Goal: Information Seeking & Learning: Learn about a topic

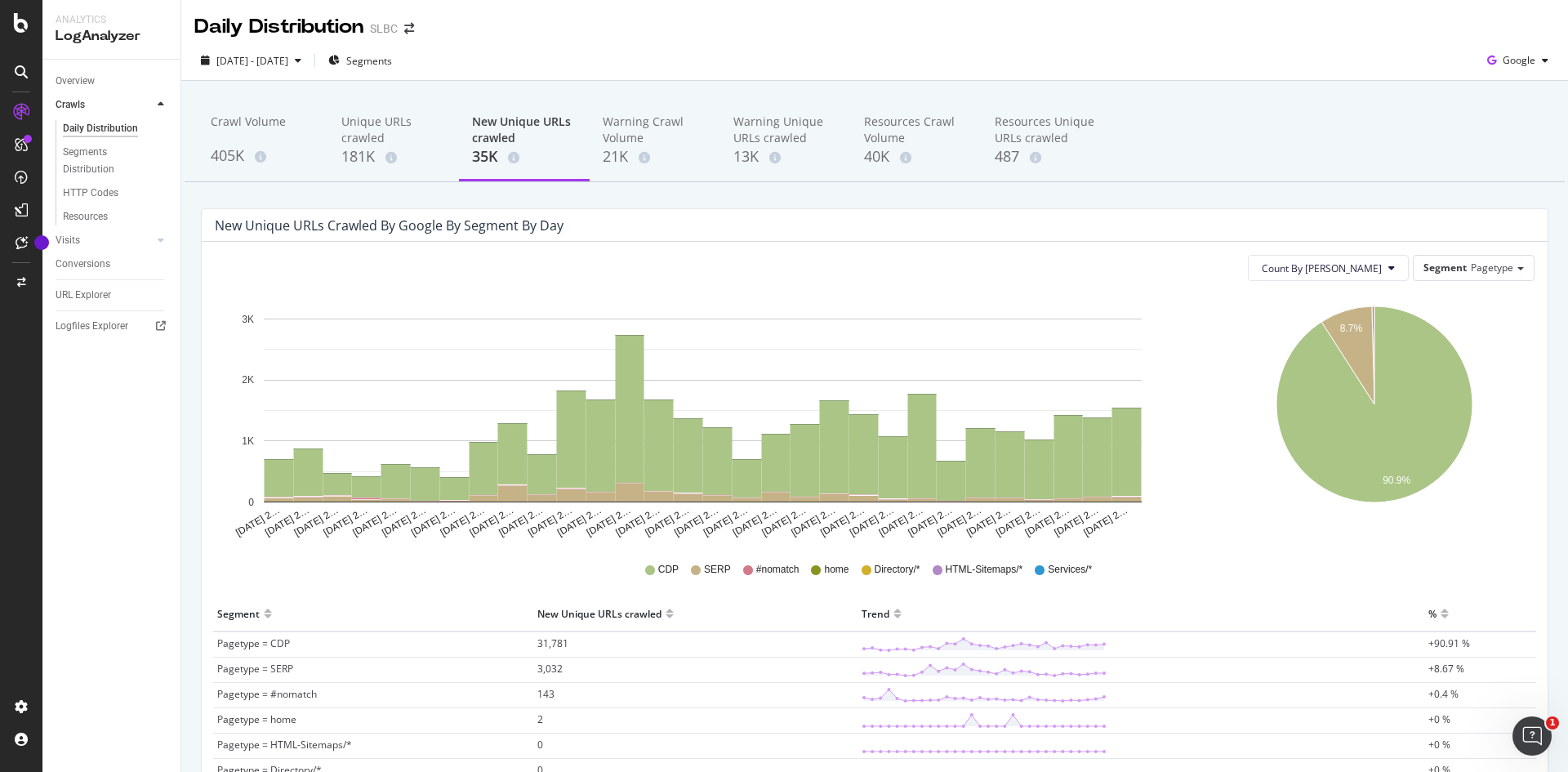
scroll to position [164, 0]
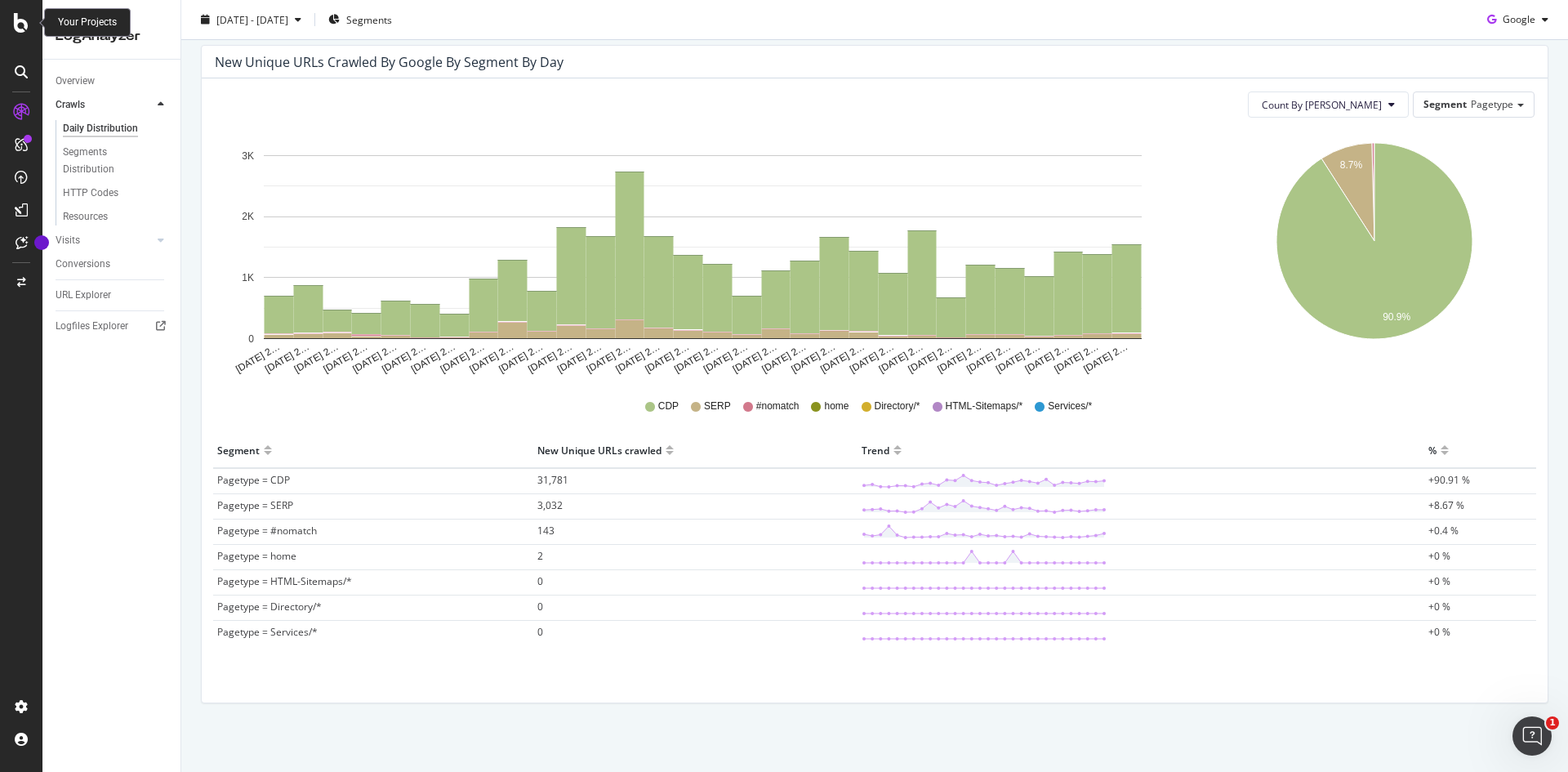
click at [17, 25] on icon at bounding box center [21, 23] width 15 height 20
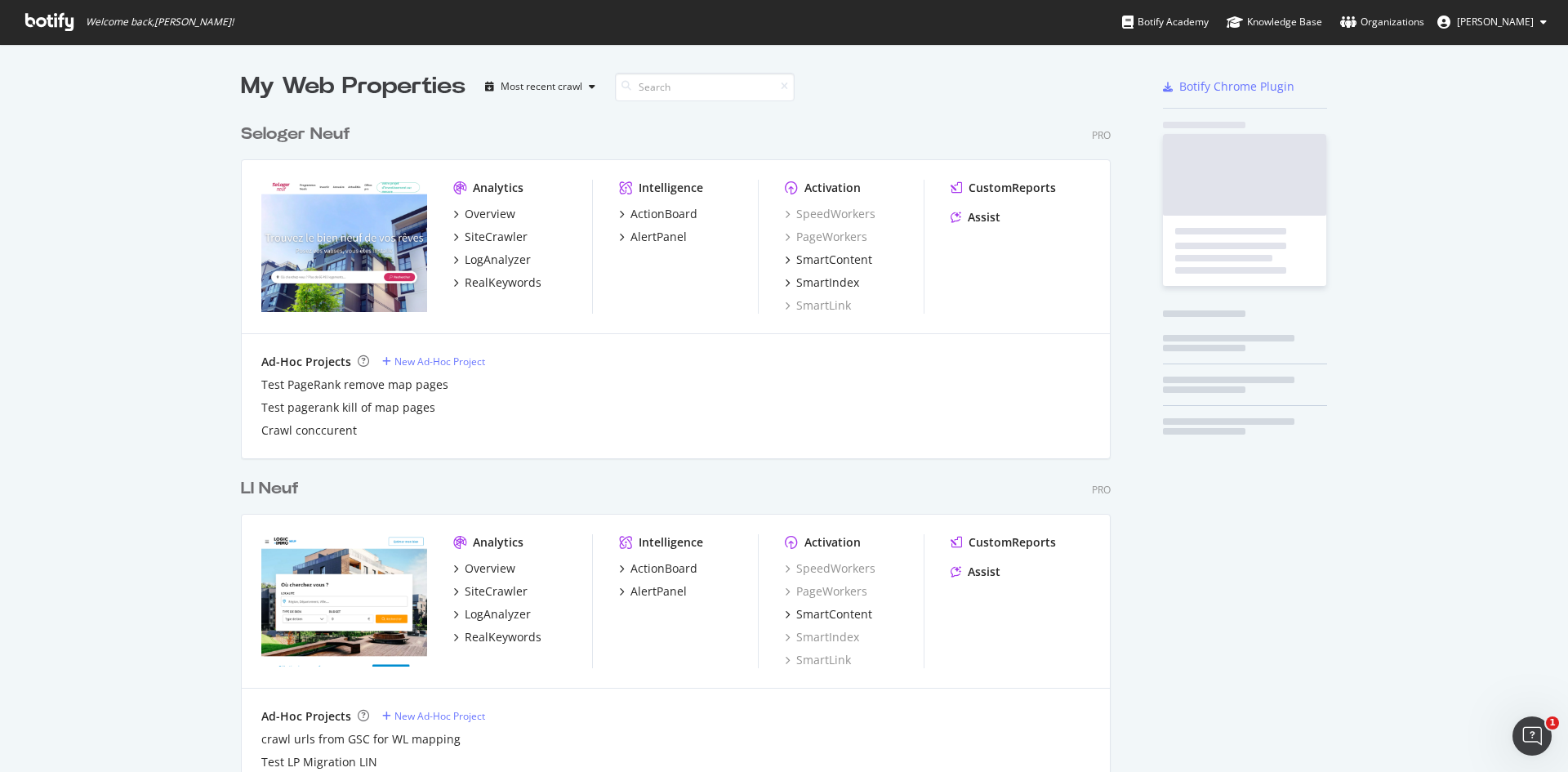
scroll to position [758, 1540]
click at [667, 83] on input at bounding box center [705, 87] width 179 height 29
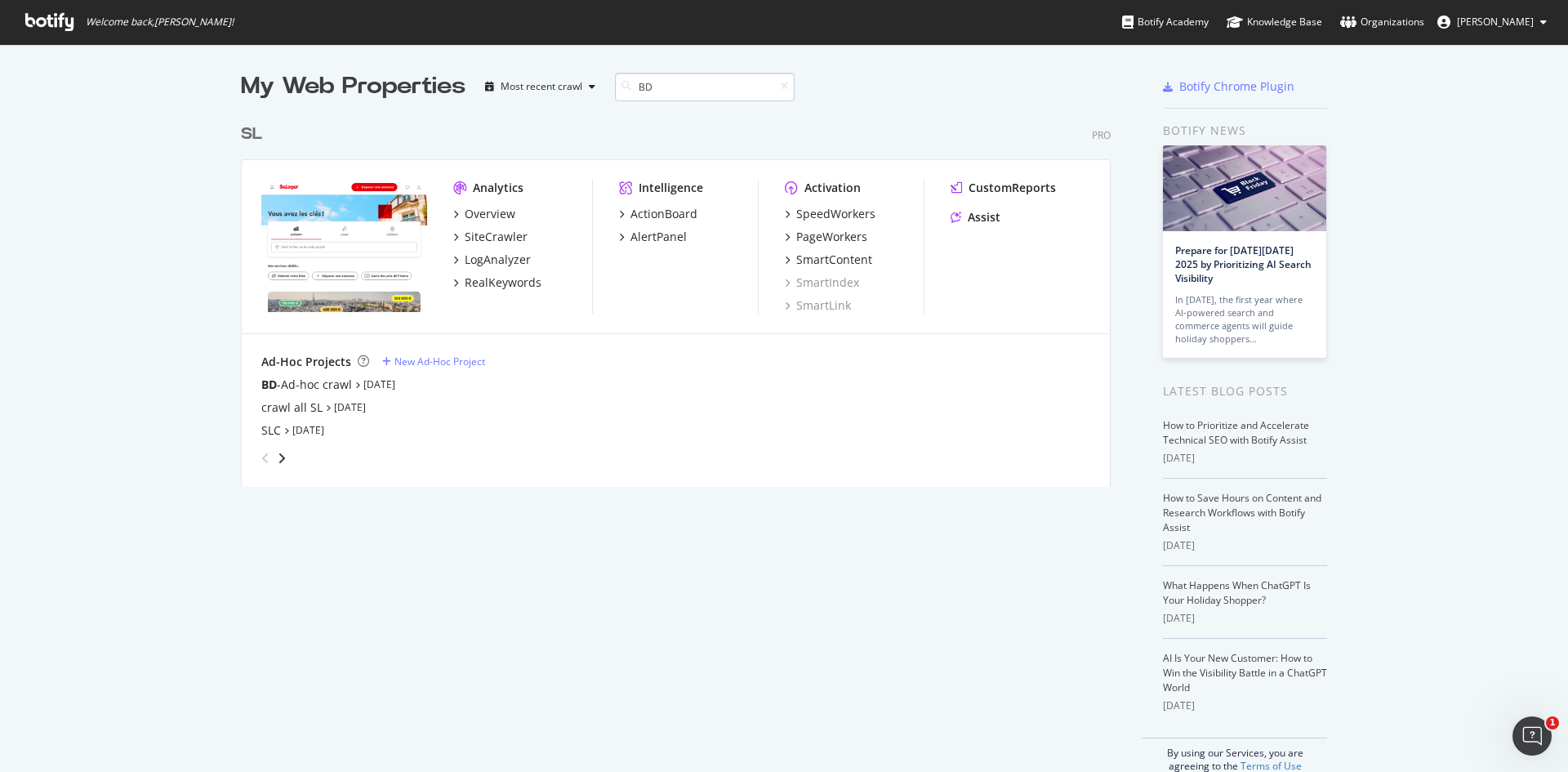
scroll to position [370, 869]
type input "BD"
click at [392, 387] on link "Sep 19th 25" at bounding box center [380, 385] width 32 height 14
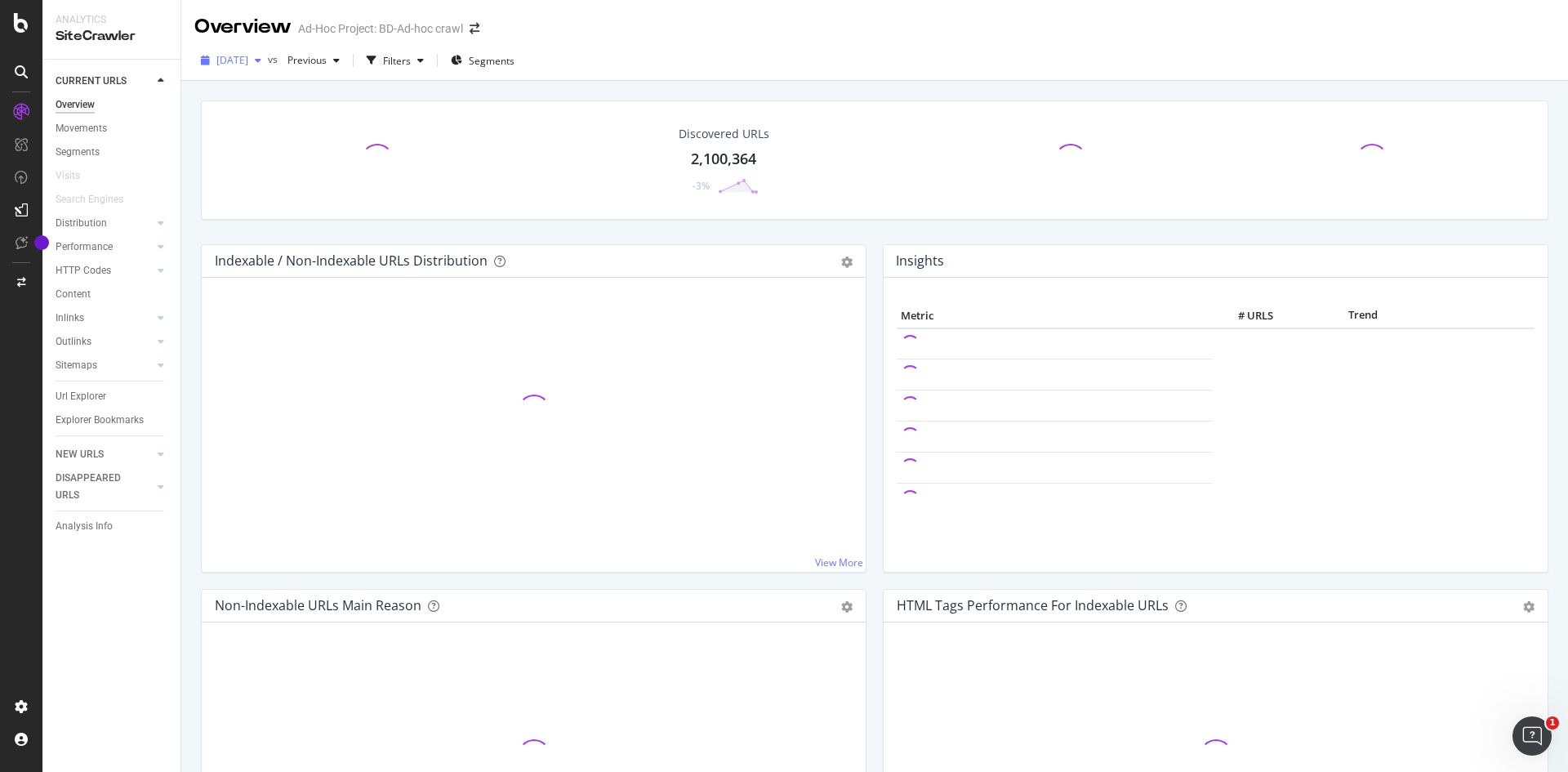
click at [248, 64] on span "2025 Sep. 19th" at bounding box center [232, 60] width 32 height 14
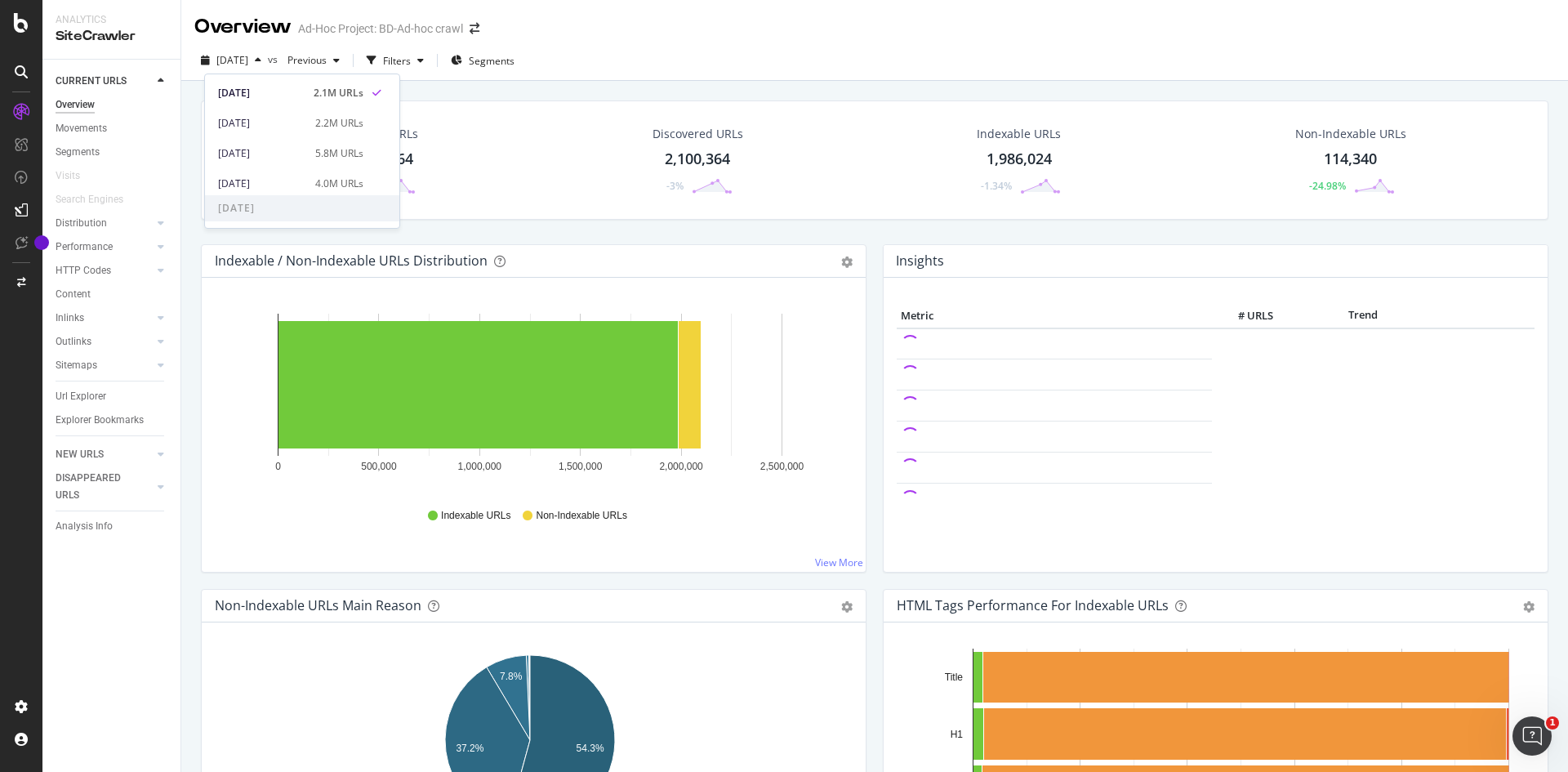
click at [1219, 52] on div "2025 Sep. 19th vs Previous Filters Segments" at bounding box center [874, 64] width 1387 height 33
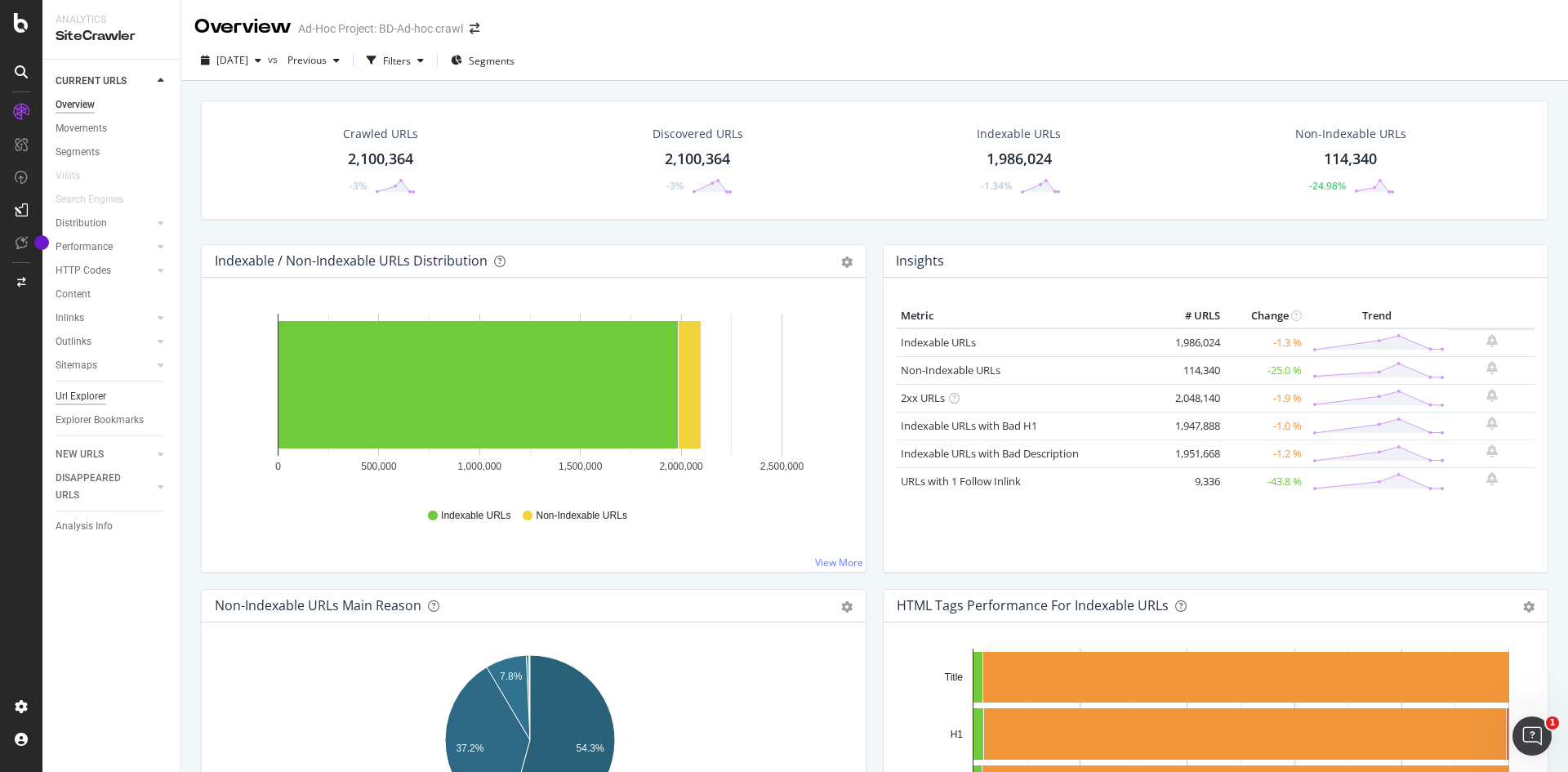
click at [90, 394] on div "Url Explorer" at bounding box center [81, 396] width 51 height 17
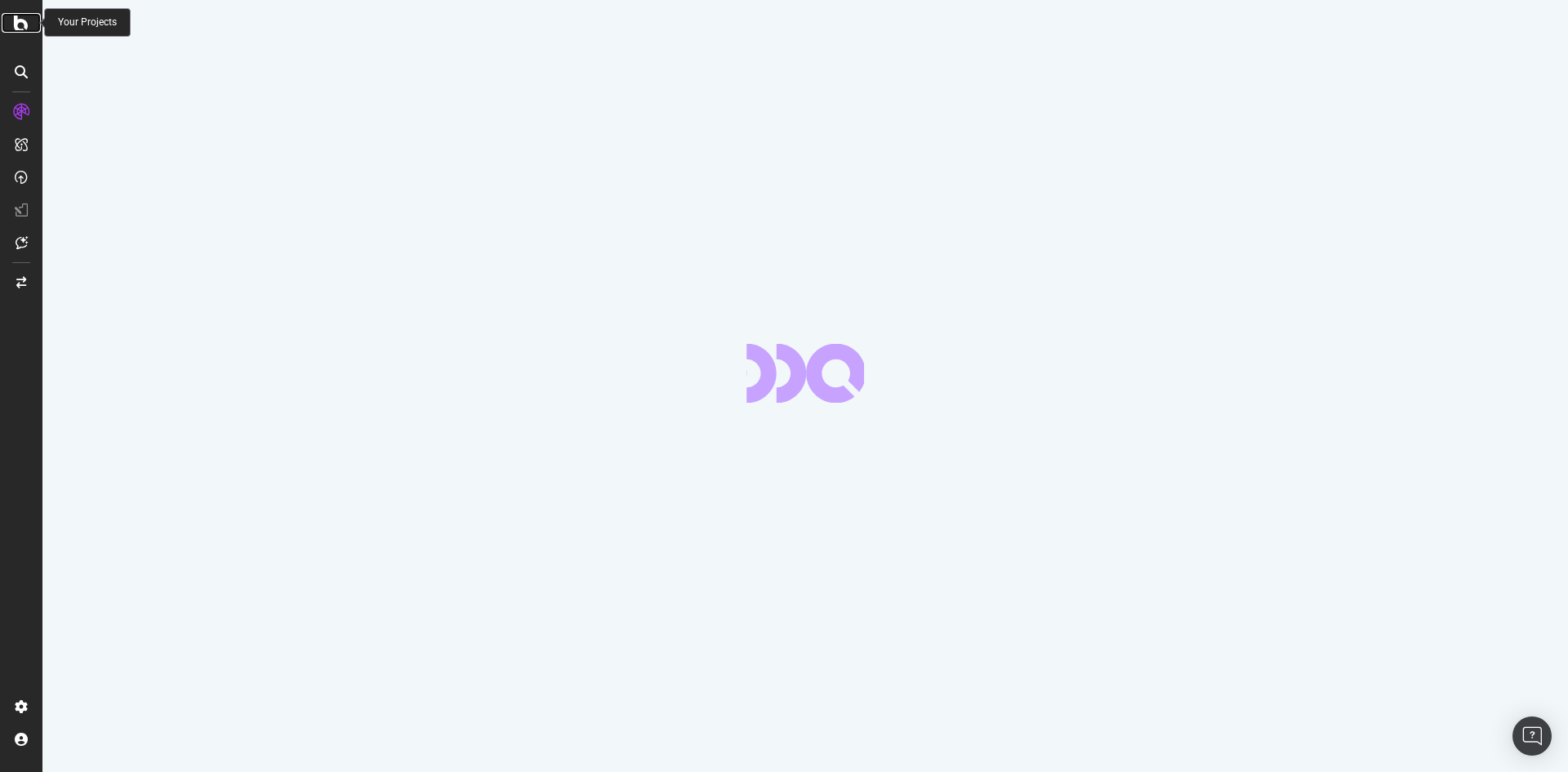
click at [20, 20] on icon at bounding box center [21, 23] width 15 height 20
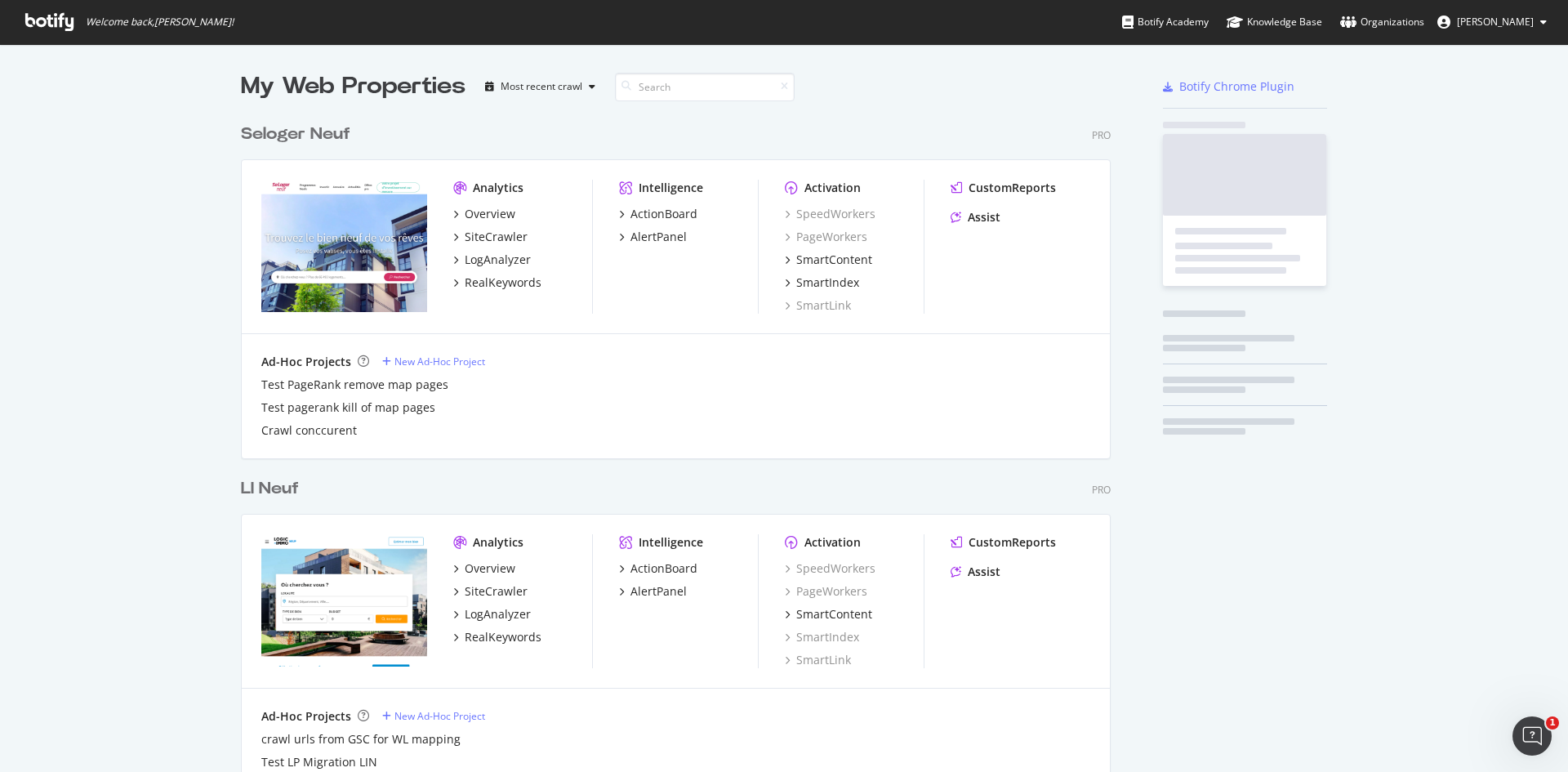
scroll to position [4615, 869]
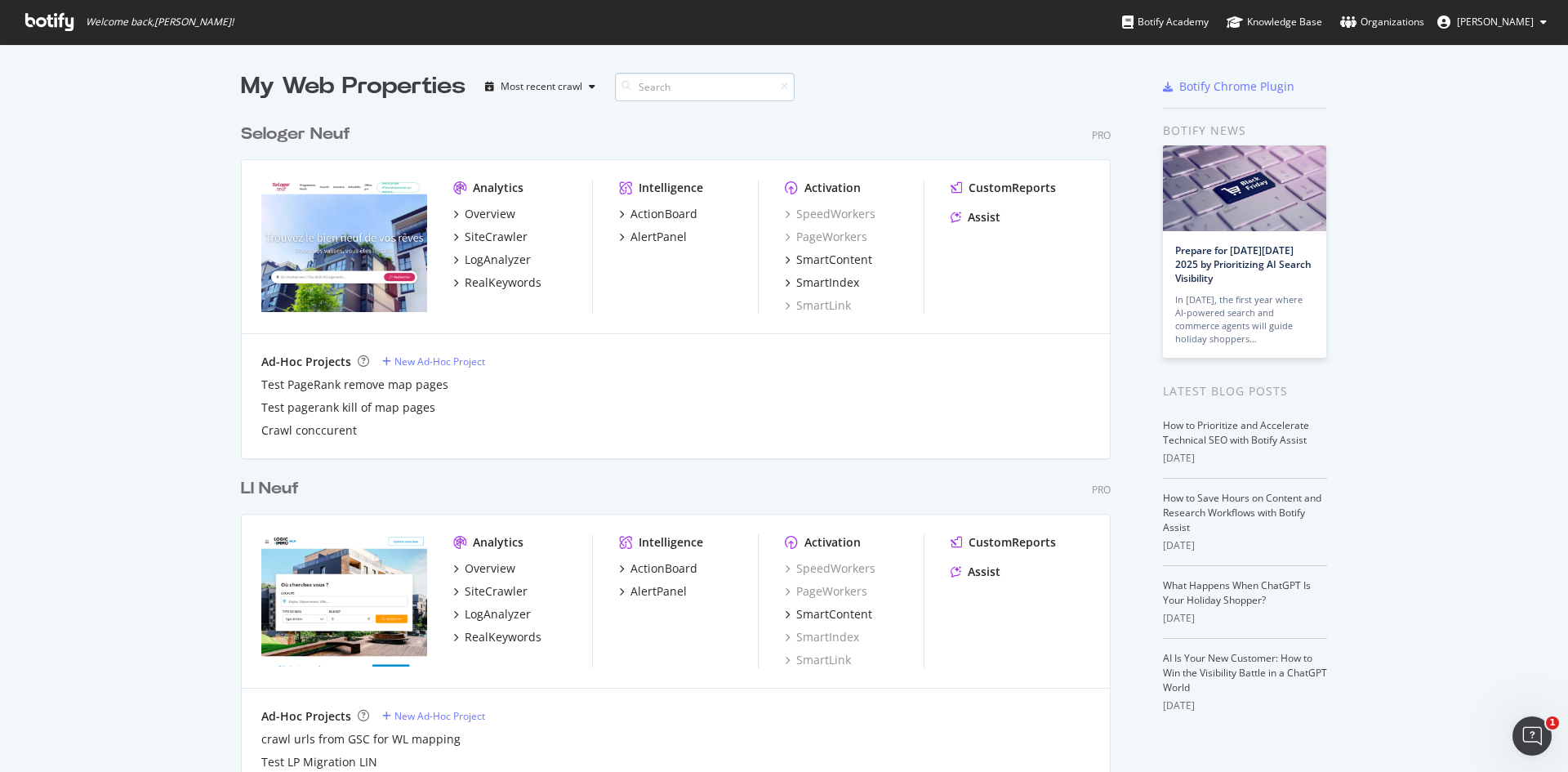
click at [662, 89] on input at bounding box center [705, 87] width 179 height 29
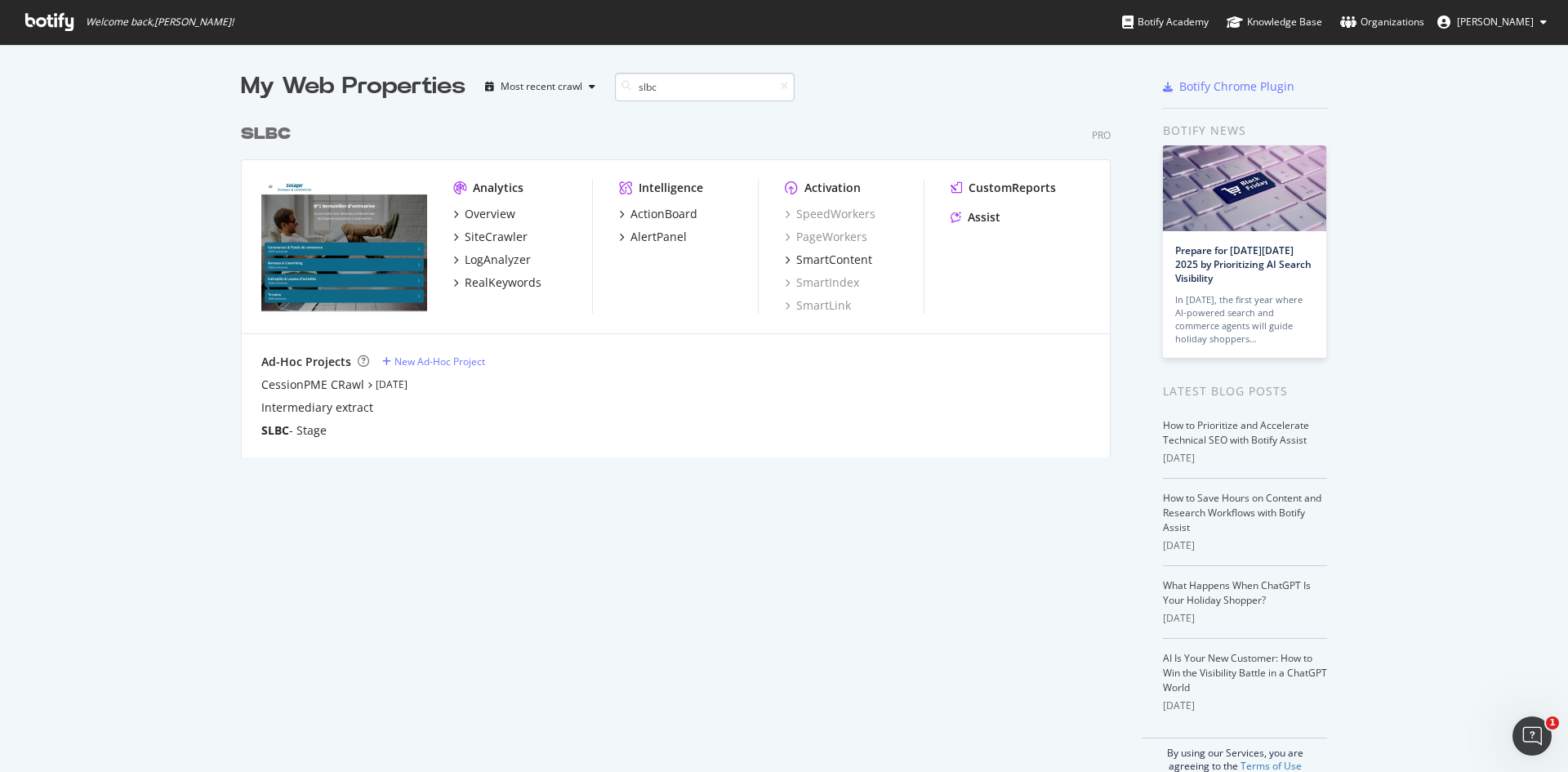
scroll to position [341, 869]
type input "slbc"
click at [493, 210] on div "Overview" at bounding box center [489, 214] width 51 height 16
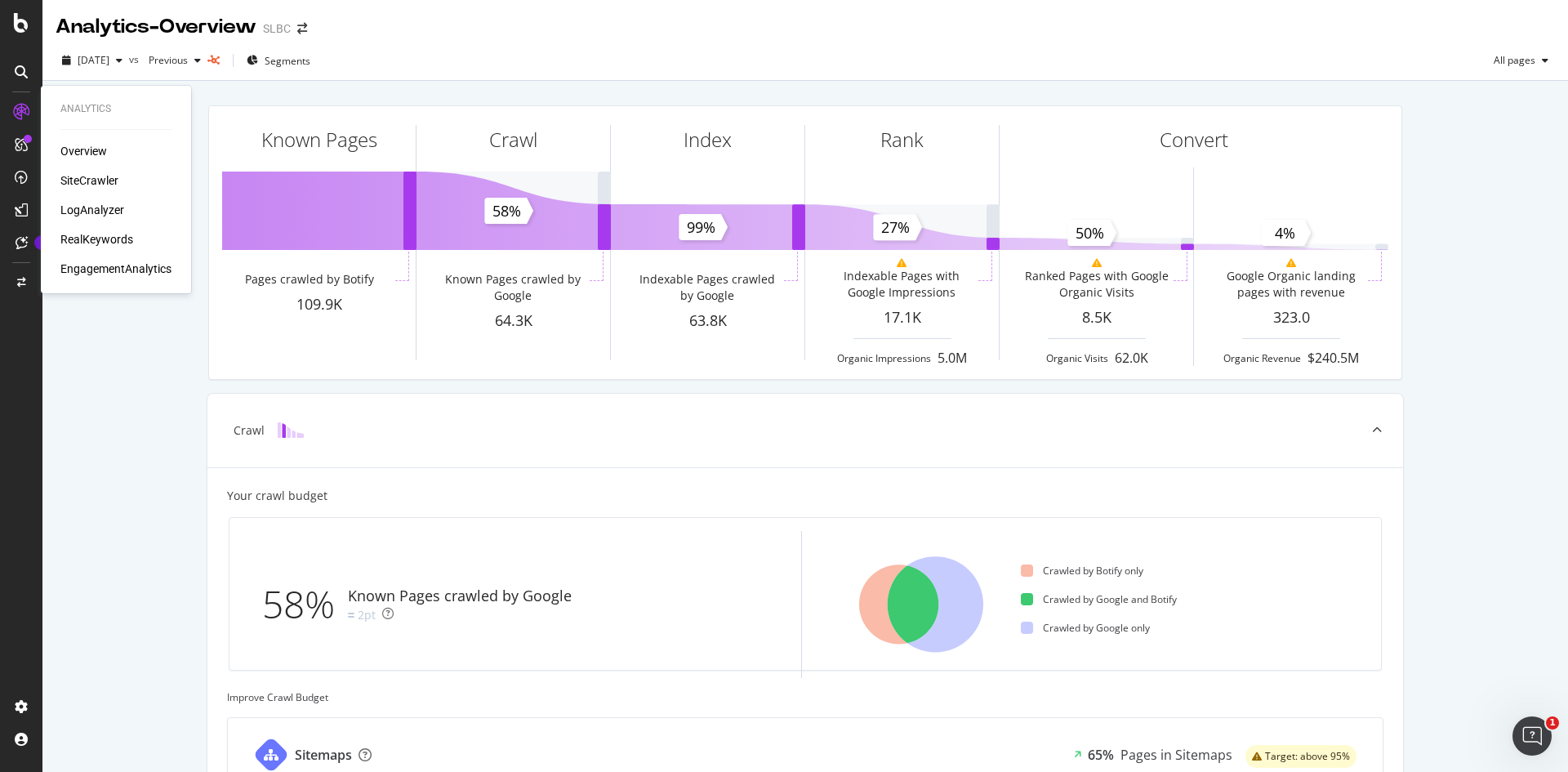
click at [96, 183] on div "SiteCrawler" at bounding box center [90, 181] width 58 height 16
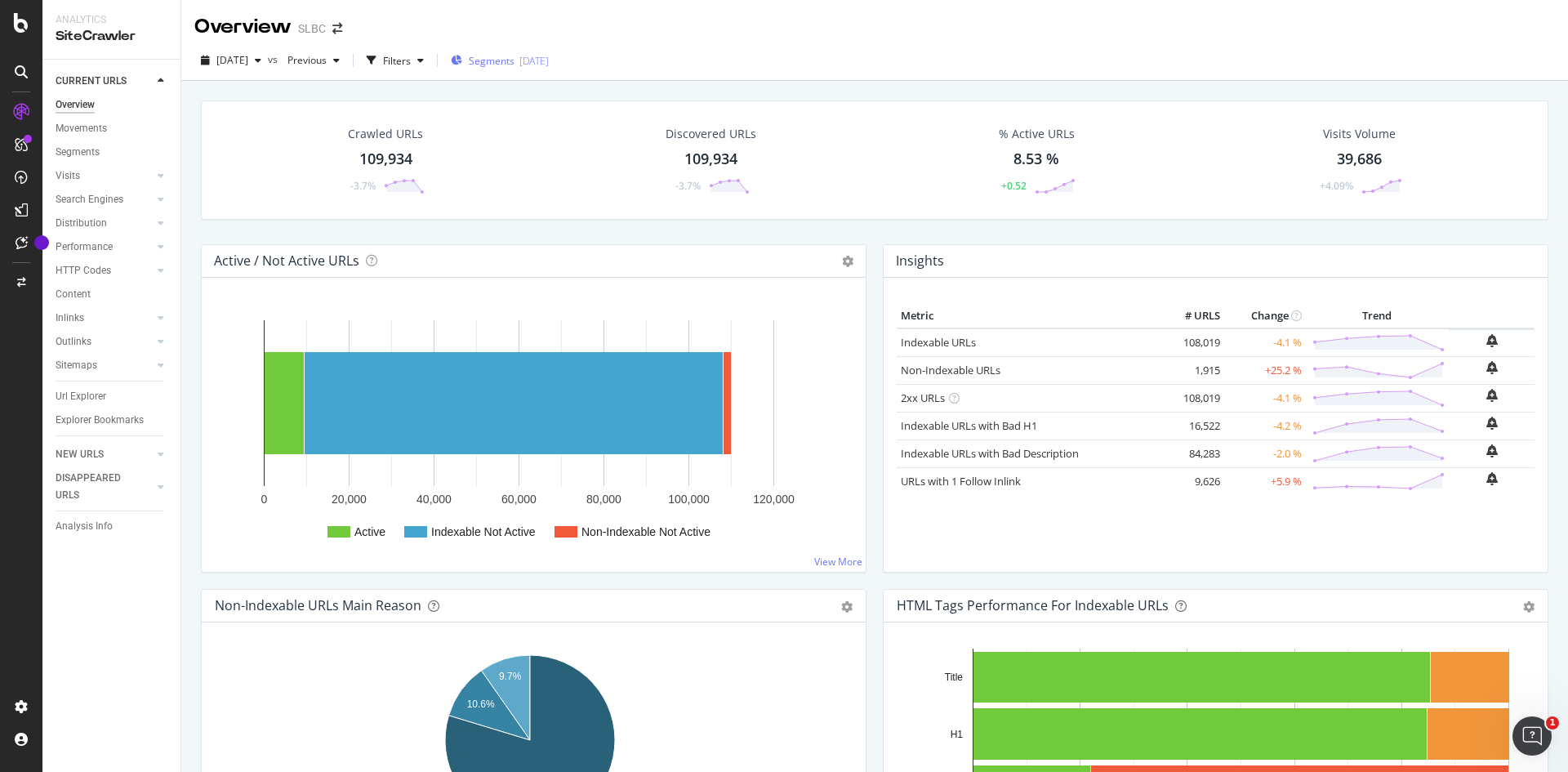
click at [514, 62] on span "Segments" at bounding box center [491, 61] width 46 height 14
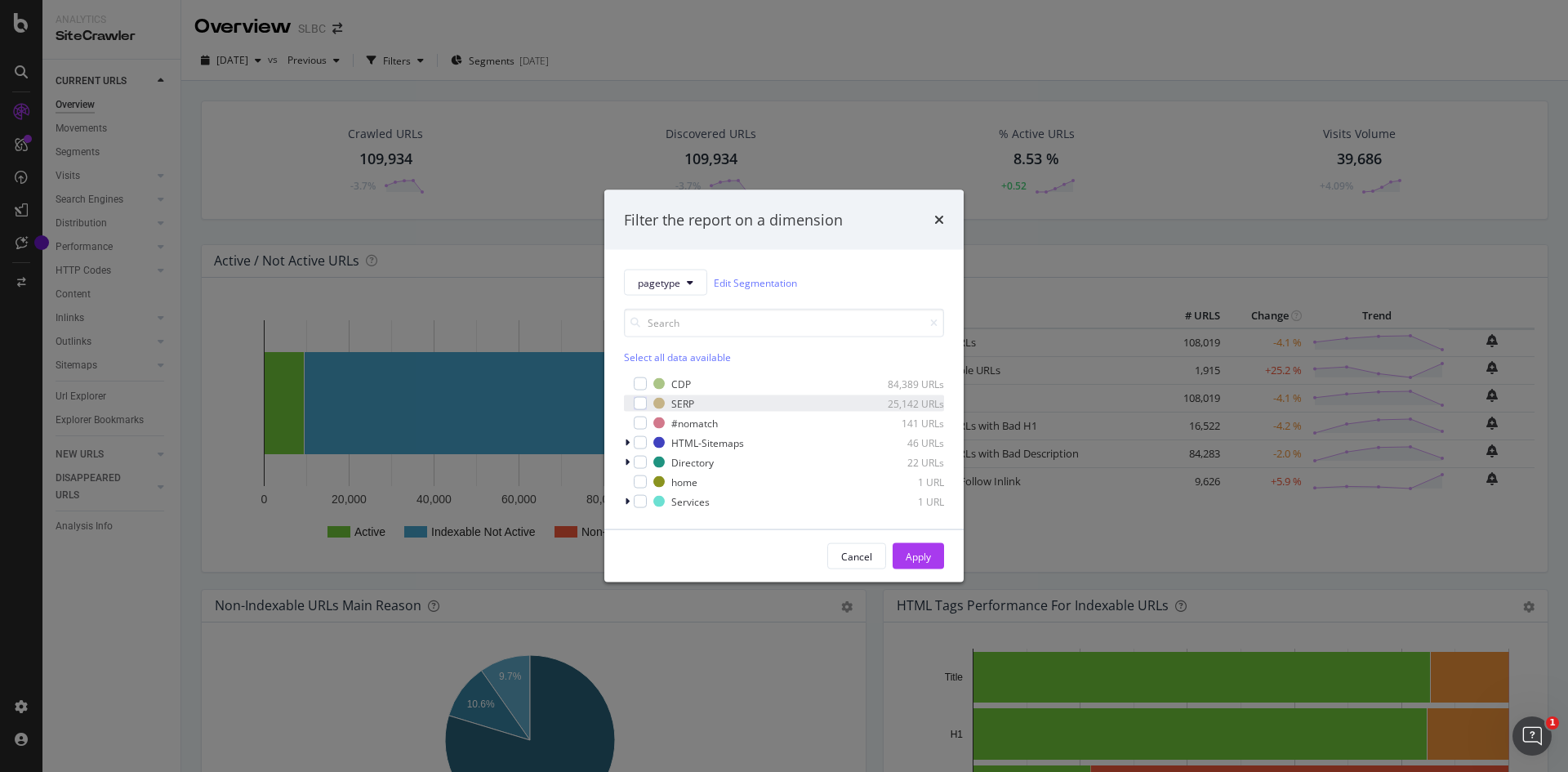
click at [649, 404] on div "SERP 25,142 URLs" at bounding box center [784, 404] width 320 height 16
click at [927, 557] on div "Apply" at bounding box center [918, 557] width 25 height 14
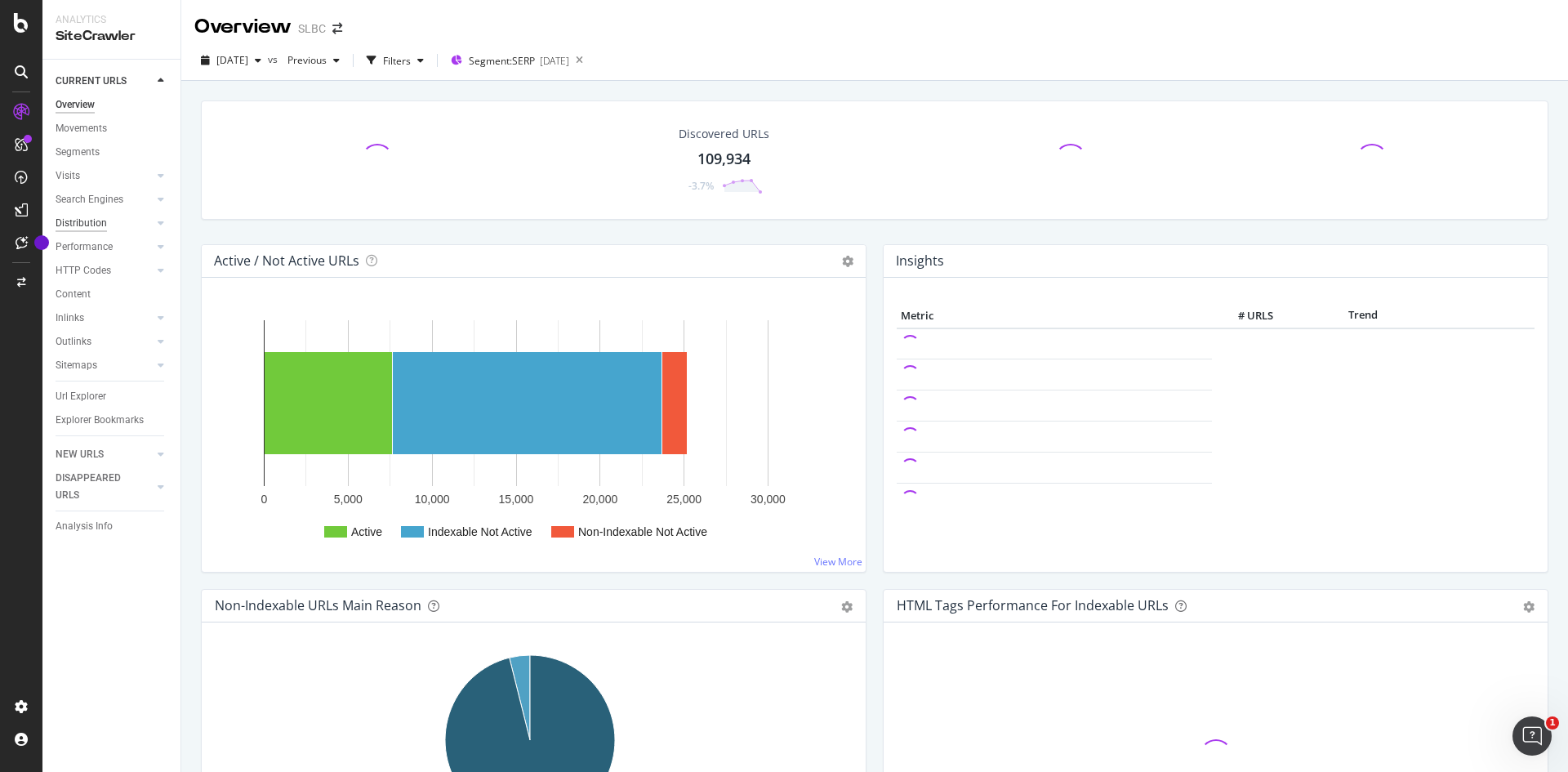
click at [79, 220] on div "Distribution" at bounding box center [82, 223] width 52 height 17
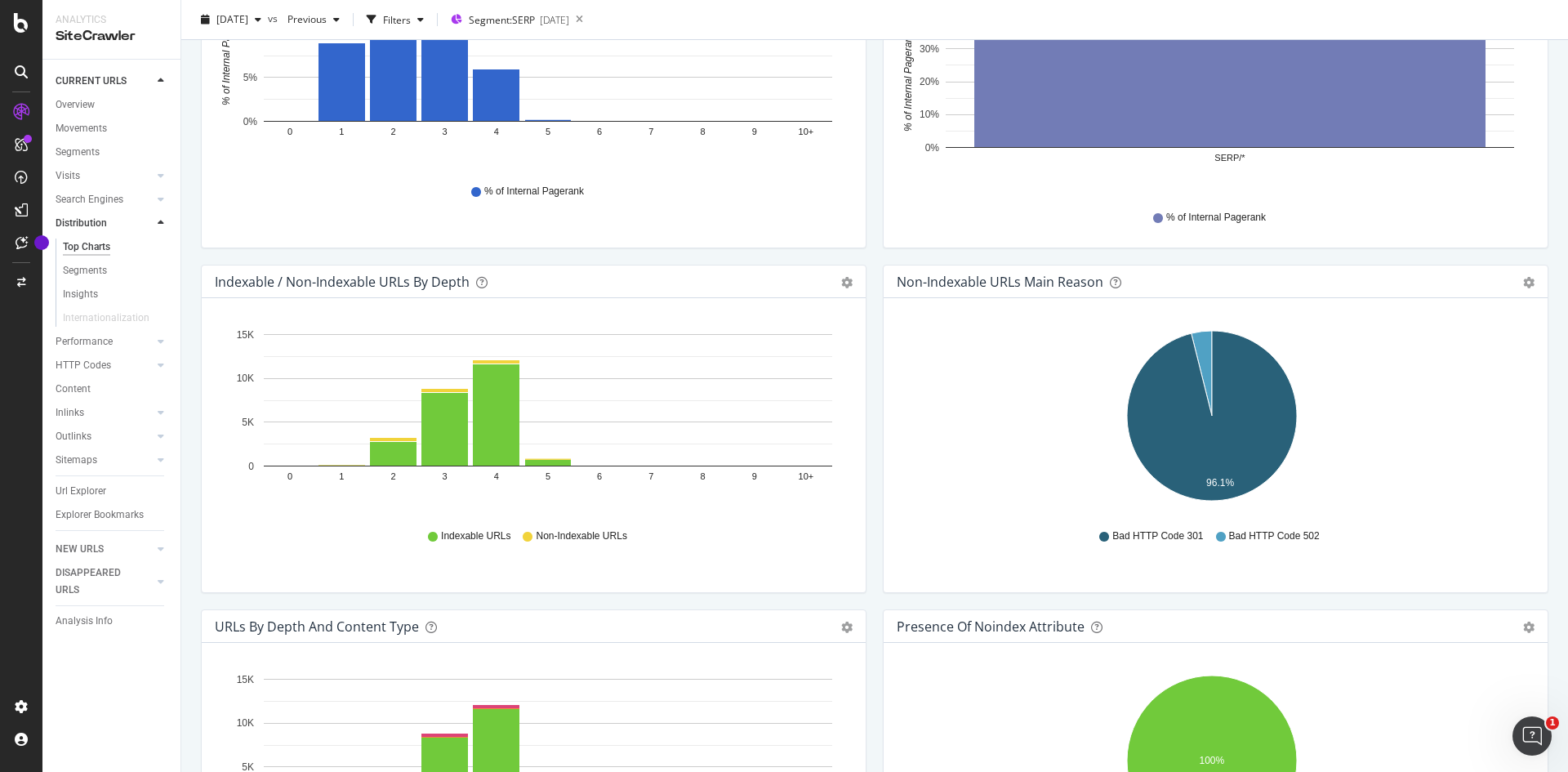
scroll to position [573, 0]
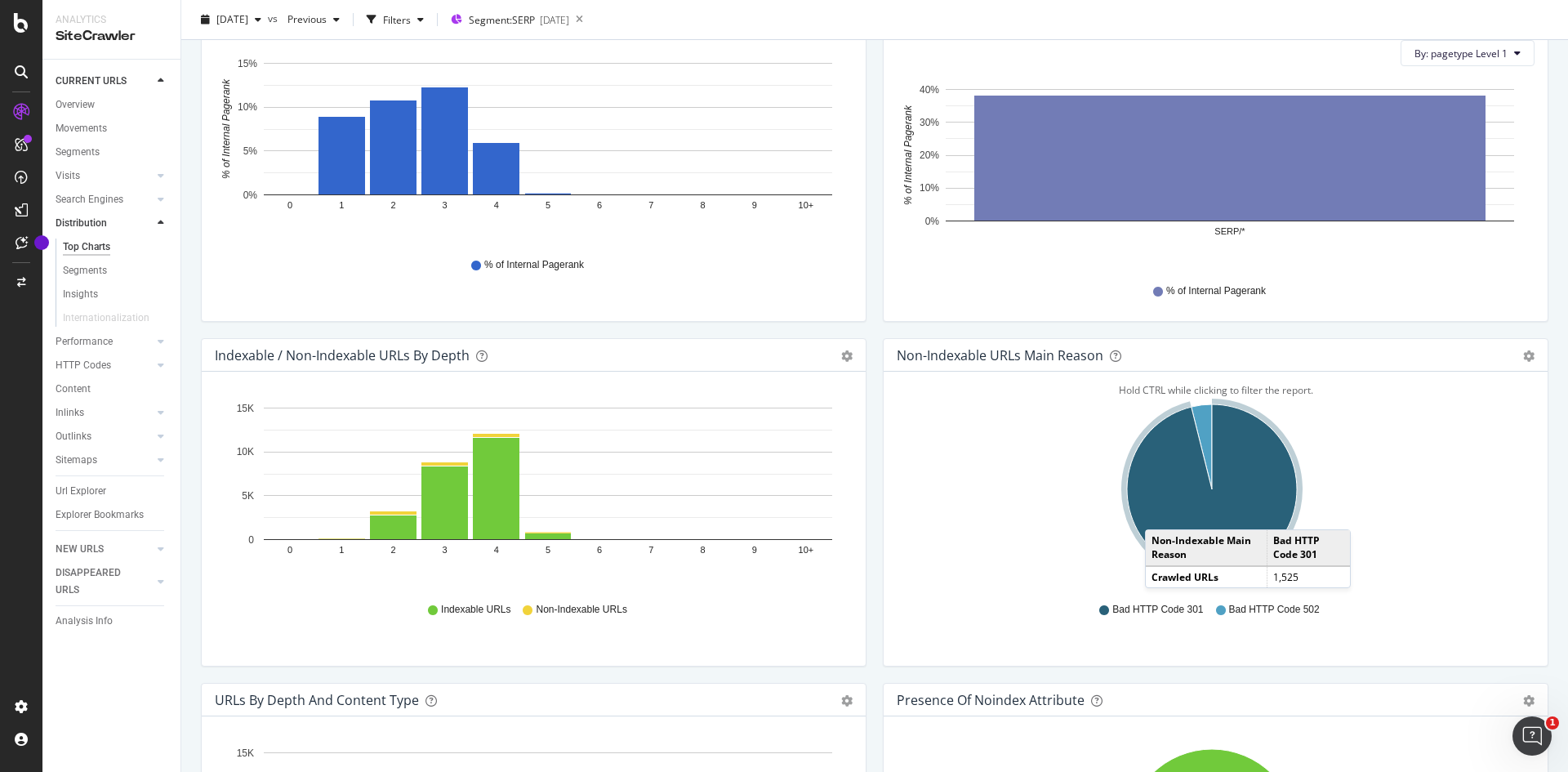
click at [1154, 512] on icon "A chart." at bounding box center [1212, 490] width 169 height 170
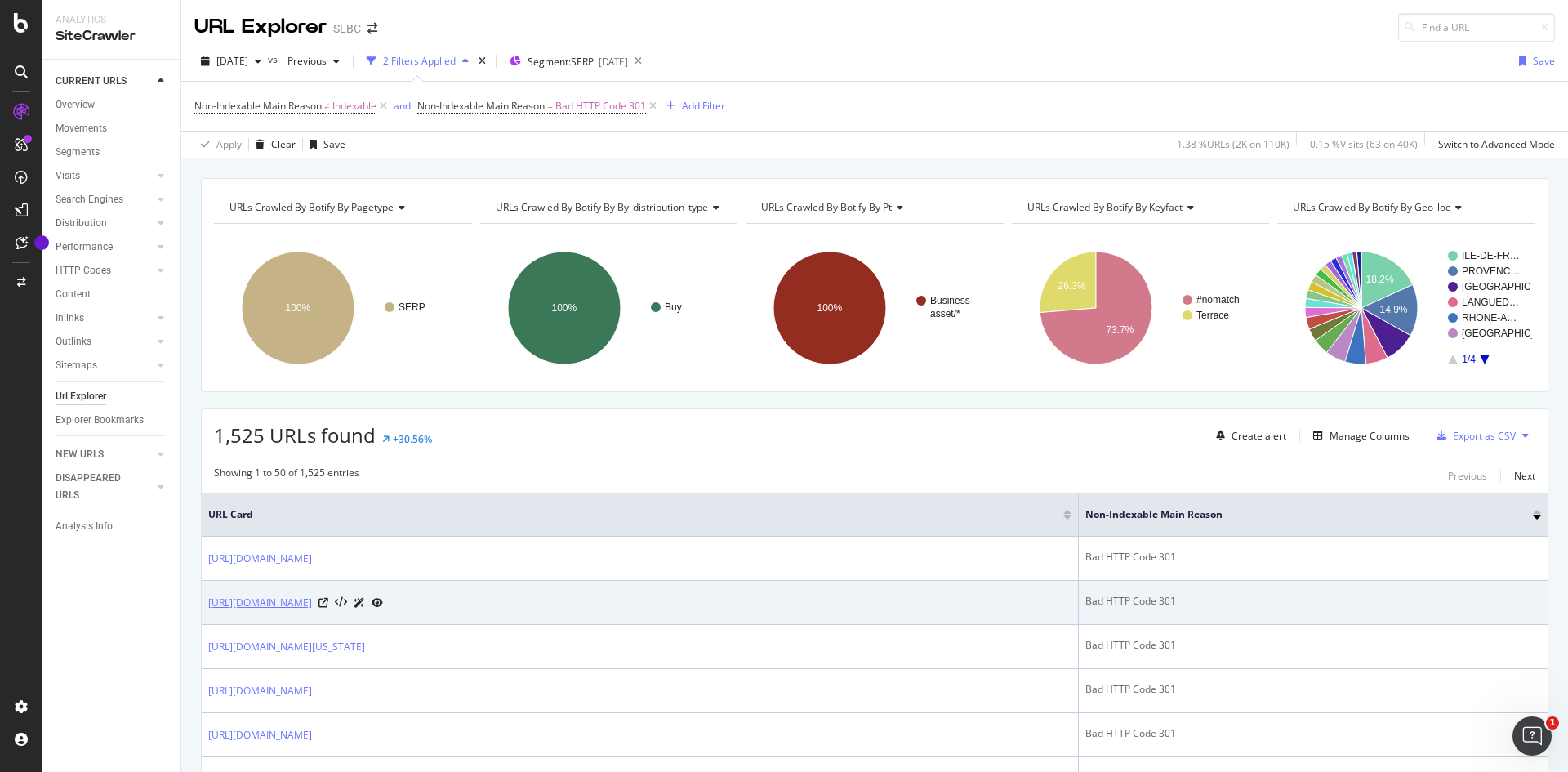
click at [312, 606] on link "https://www.seloger-bureaux-commerces.com/achat/fonds-de-commerce/equipement-ma…" at bounding box center [260, 603] width 104 height 16
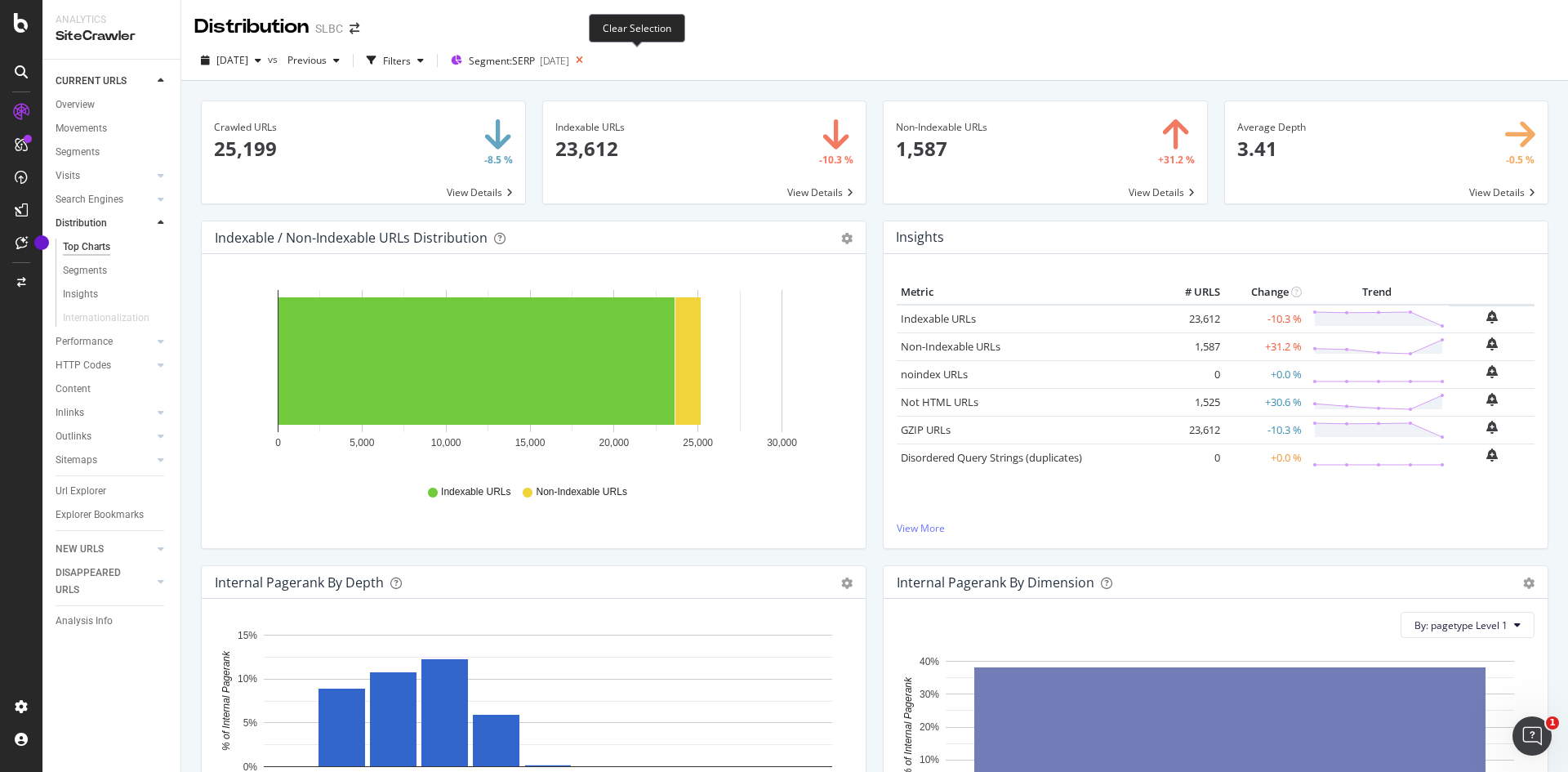
click at [590, 60] on icon at bounding box center [579, 60] width 20 height 23
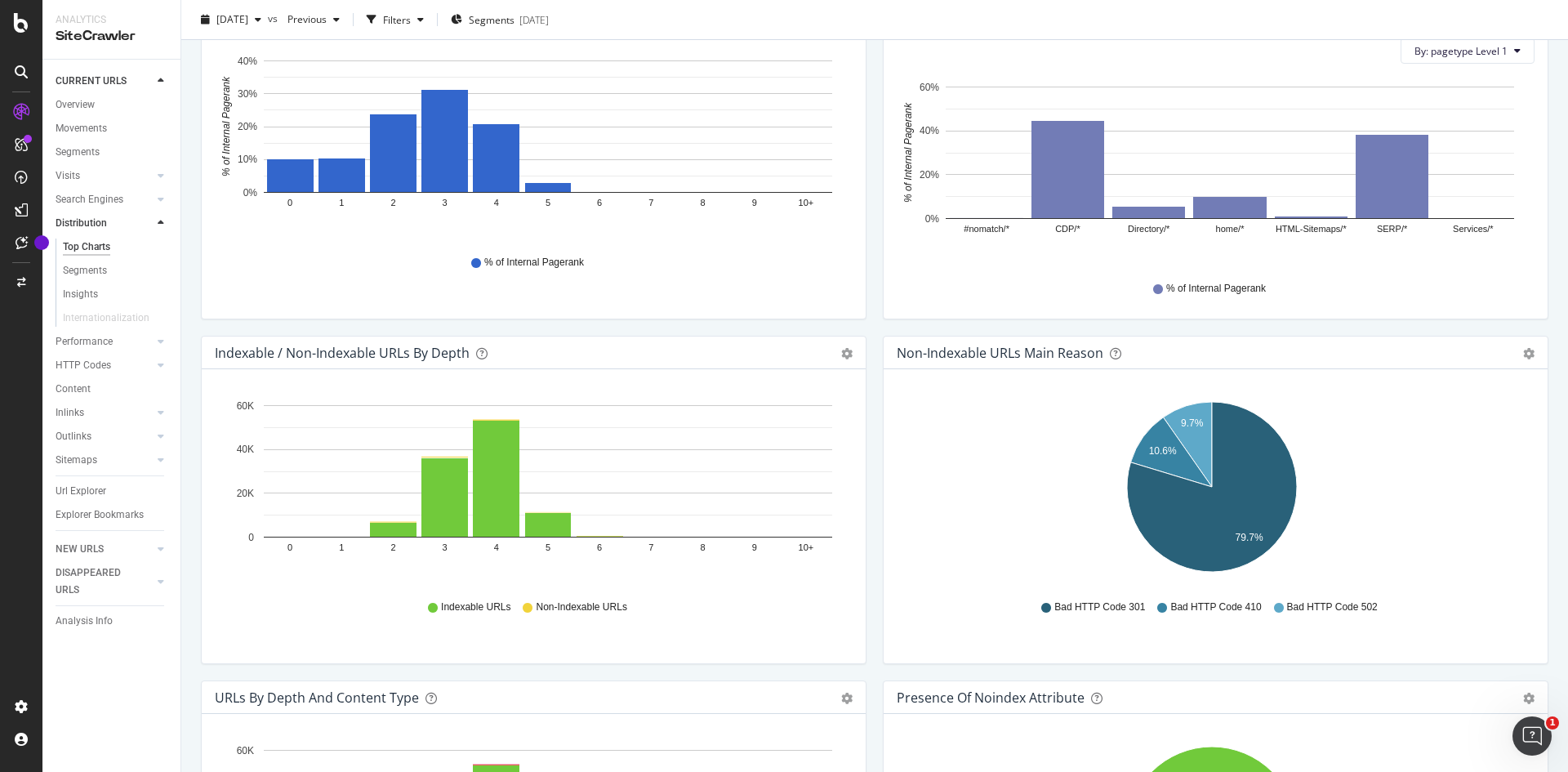
scroll to position [573, 0]
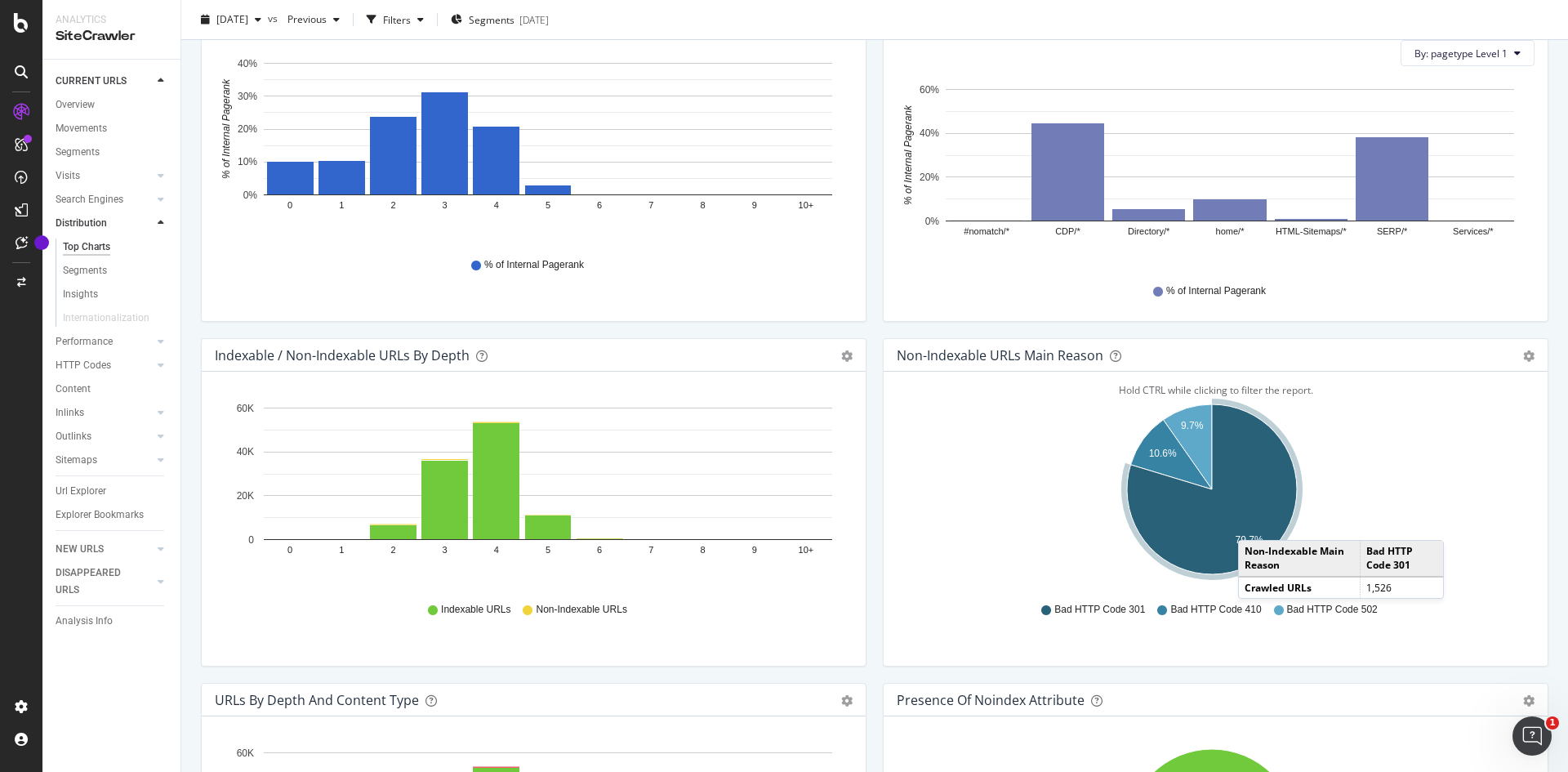
click at [1247, 524] on icon "A chart." at bounding box center [1212, 490] width 169 height 170
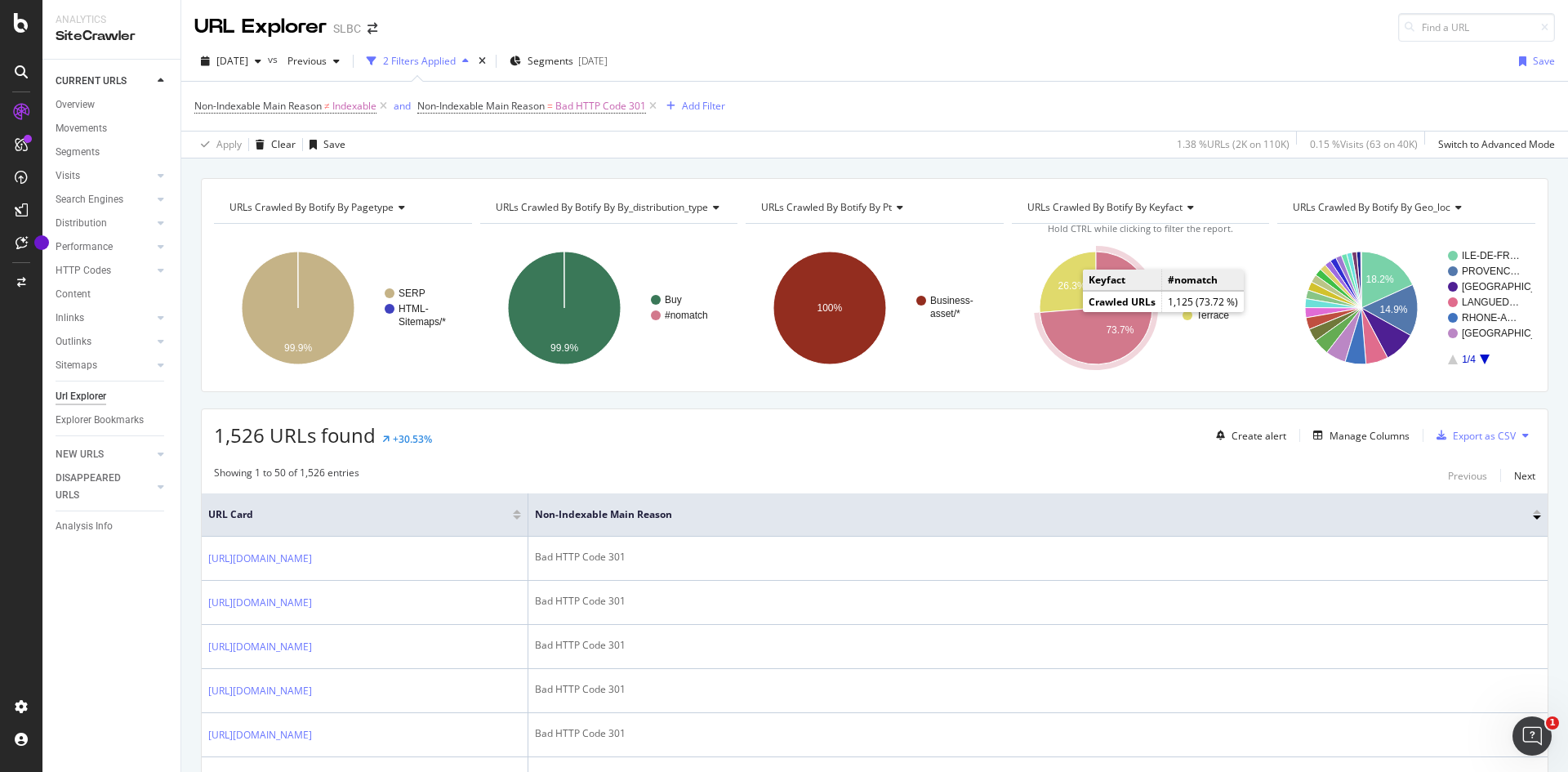
drag, startPoint x: 1063, startPoint y: 310, endPoint x: 1117, endPoint y: 334, distance: 59.1
click at [1117, 334] on text "73.7%" at bounding box center [1120, 329] width 28 height 11
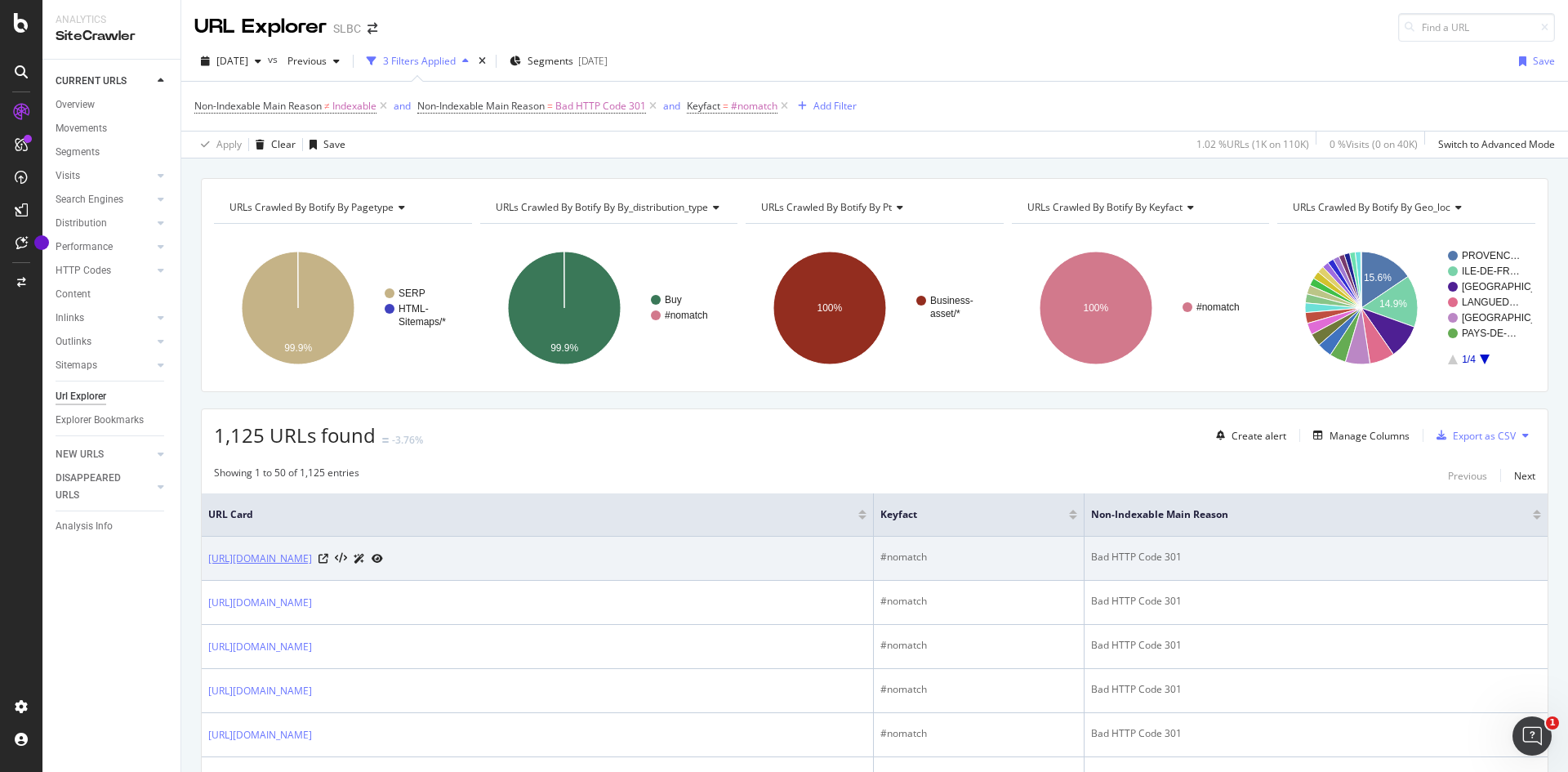
click at [312, 564] on link "[URL][DOMAIN_NAME]" at bounding box center [260, 559] width 104 height 16
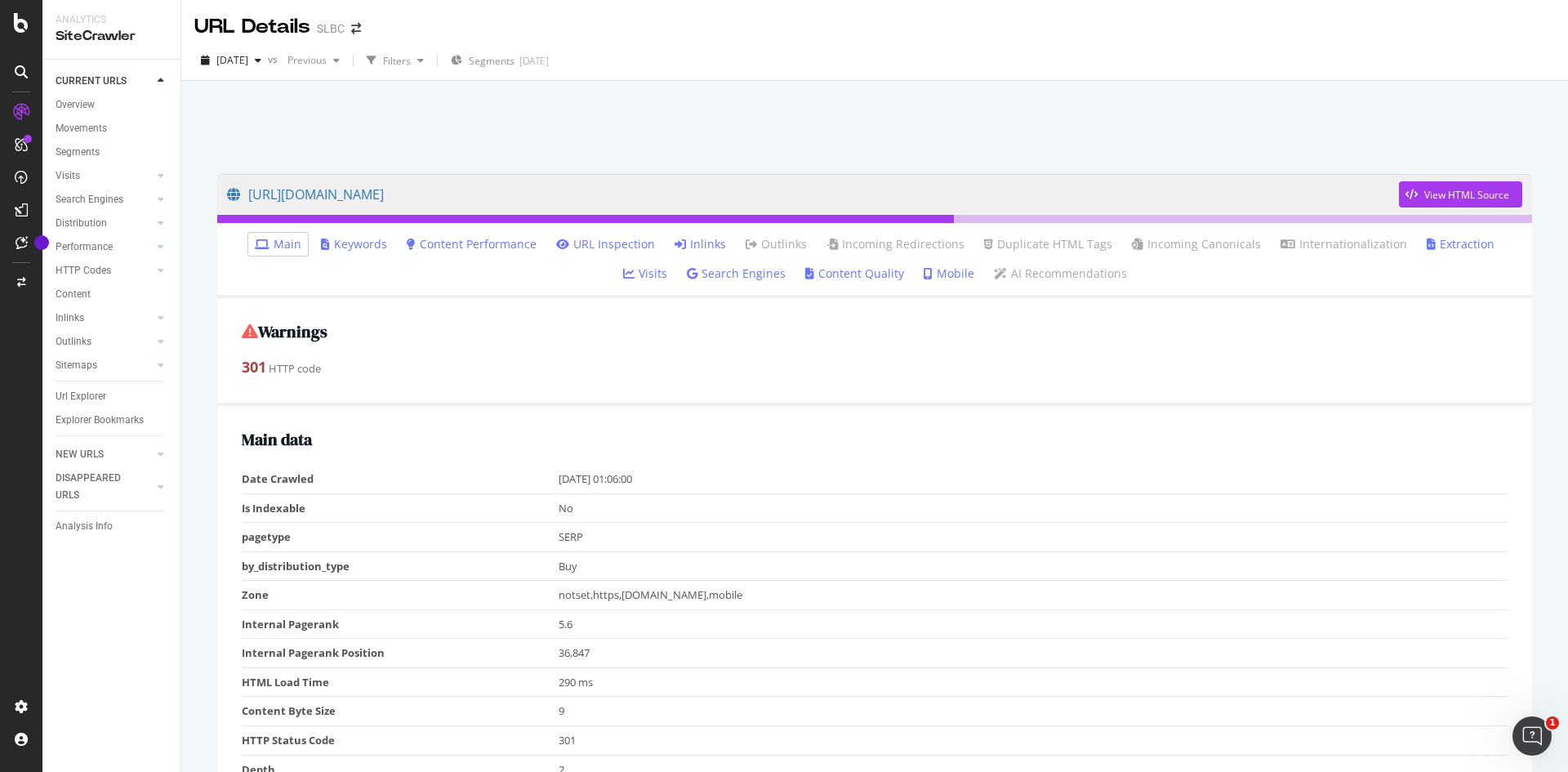
click at [675, 241] on link "Inlinks" at bounding box center [701, 244] width 52 height 16
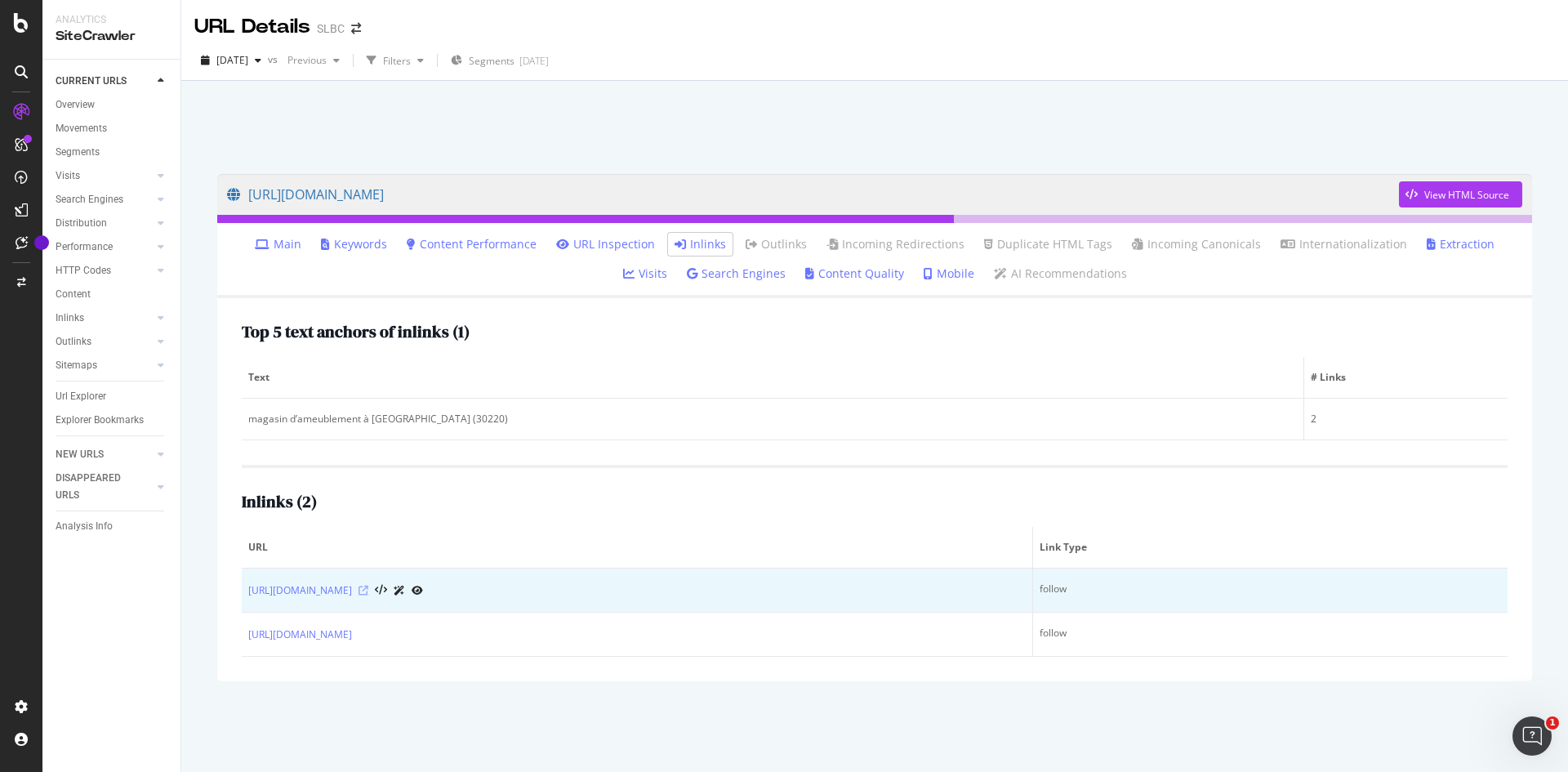
click at [369, 590] on icon at bounding box center [364, 591] width 10 height 10
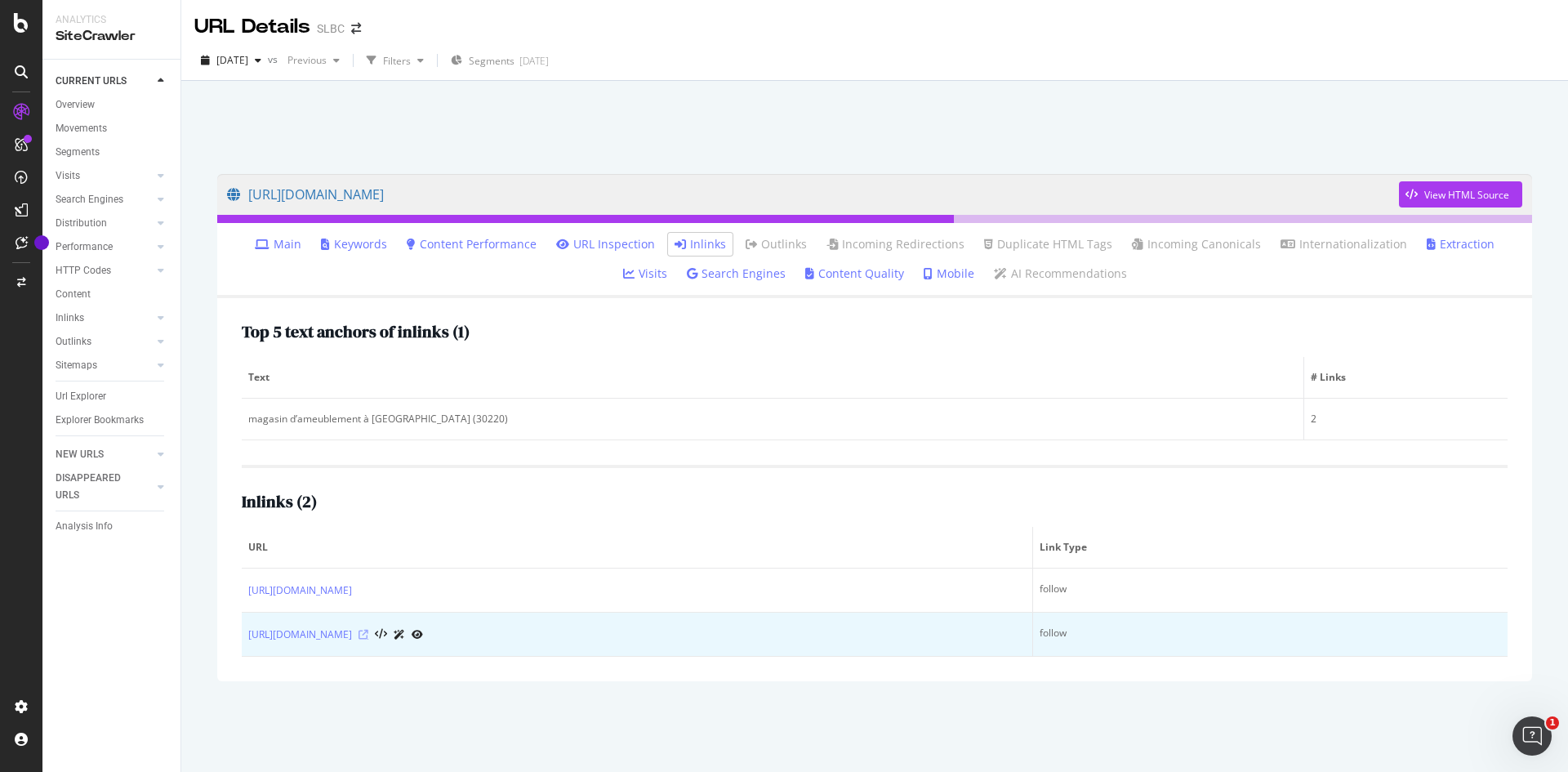
click at [369, 632] on icon at bounding box center [364, 635] width 10 height 10
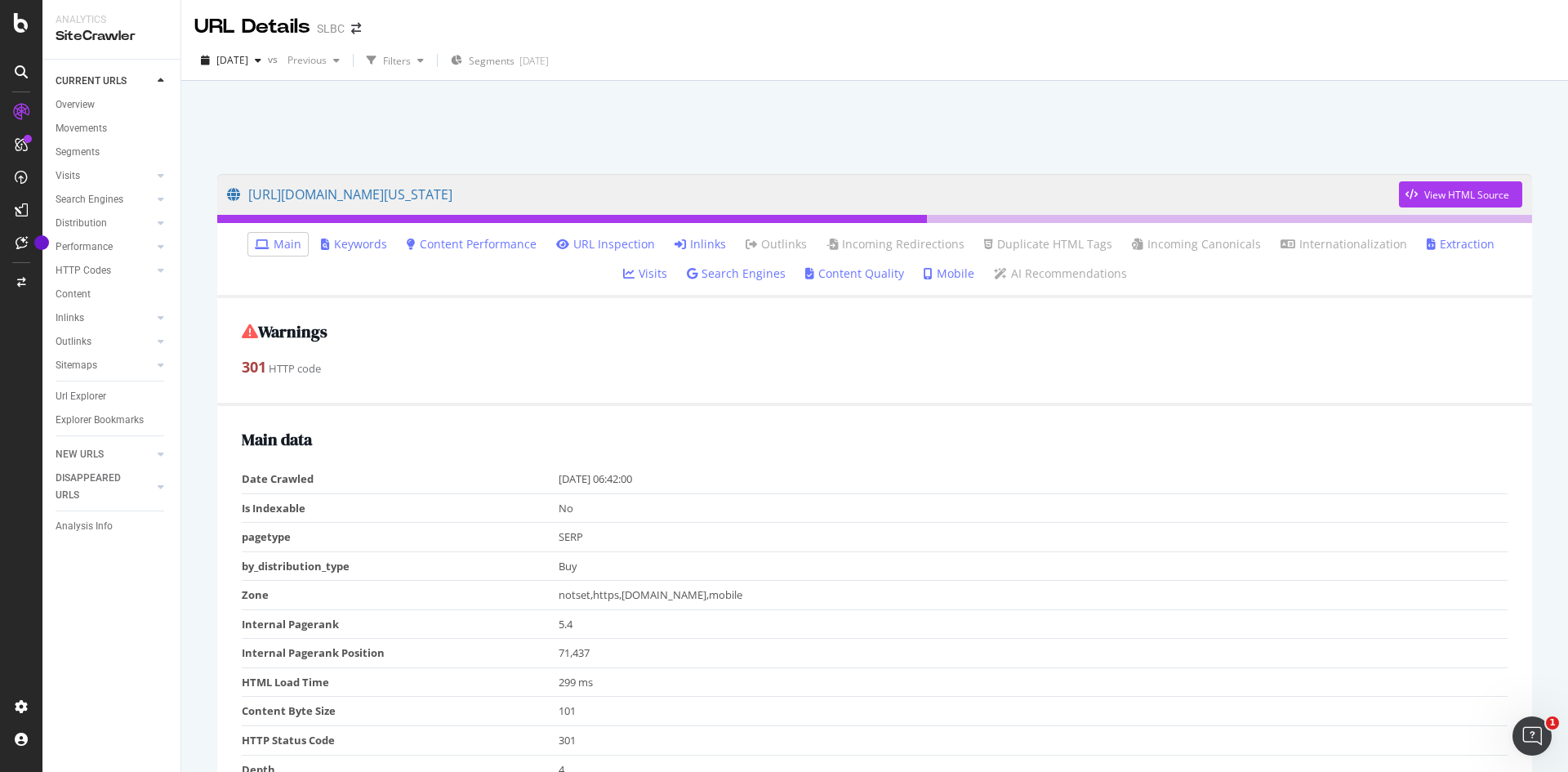
click at [675, 249] on link "Inlinks" at bounding box center [701, 244] width 52 height 16
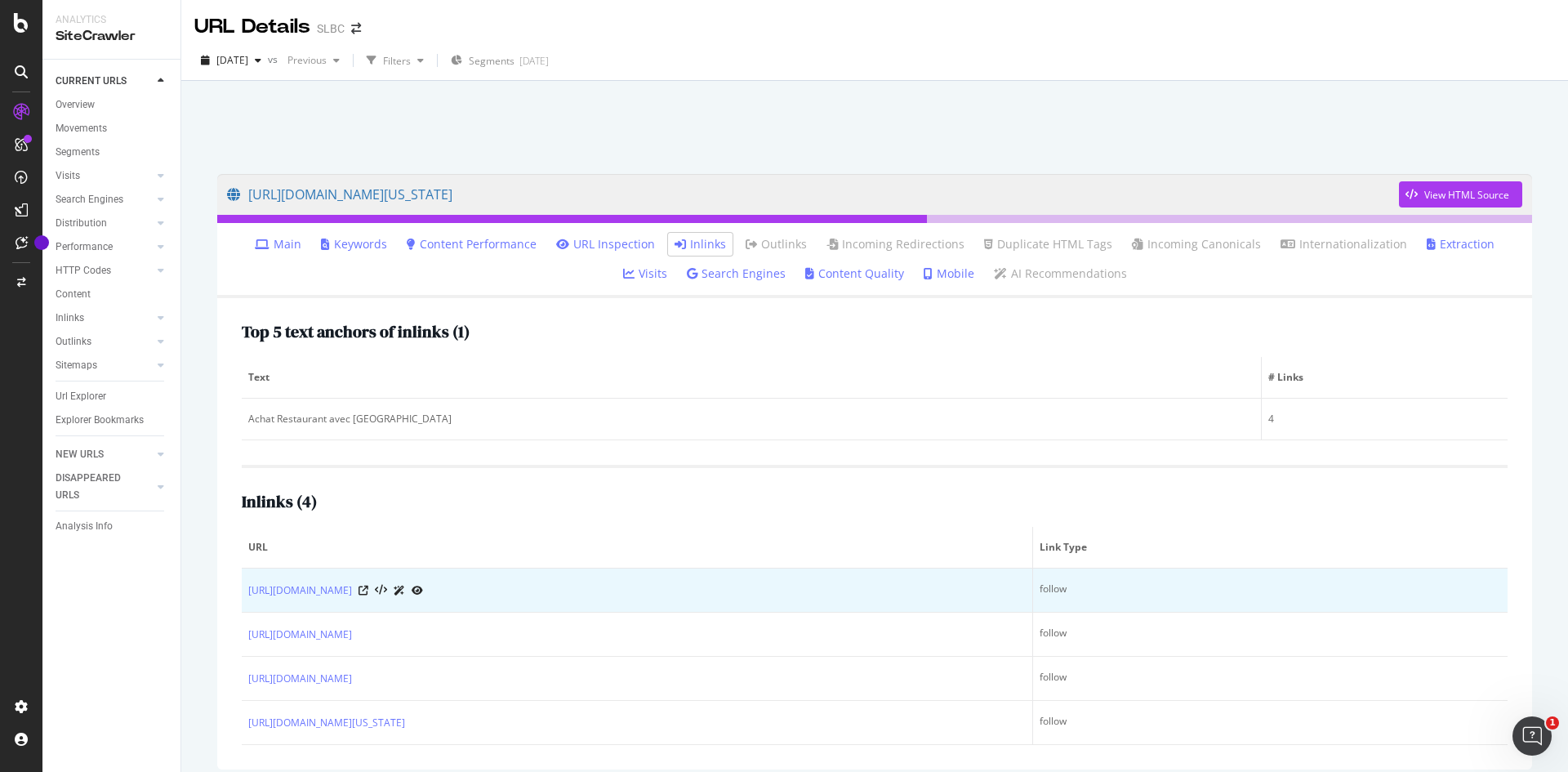
scroll to position [71, 0]
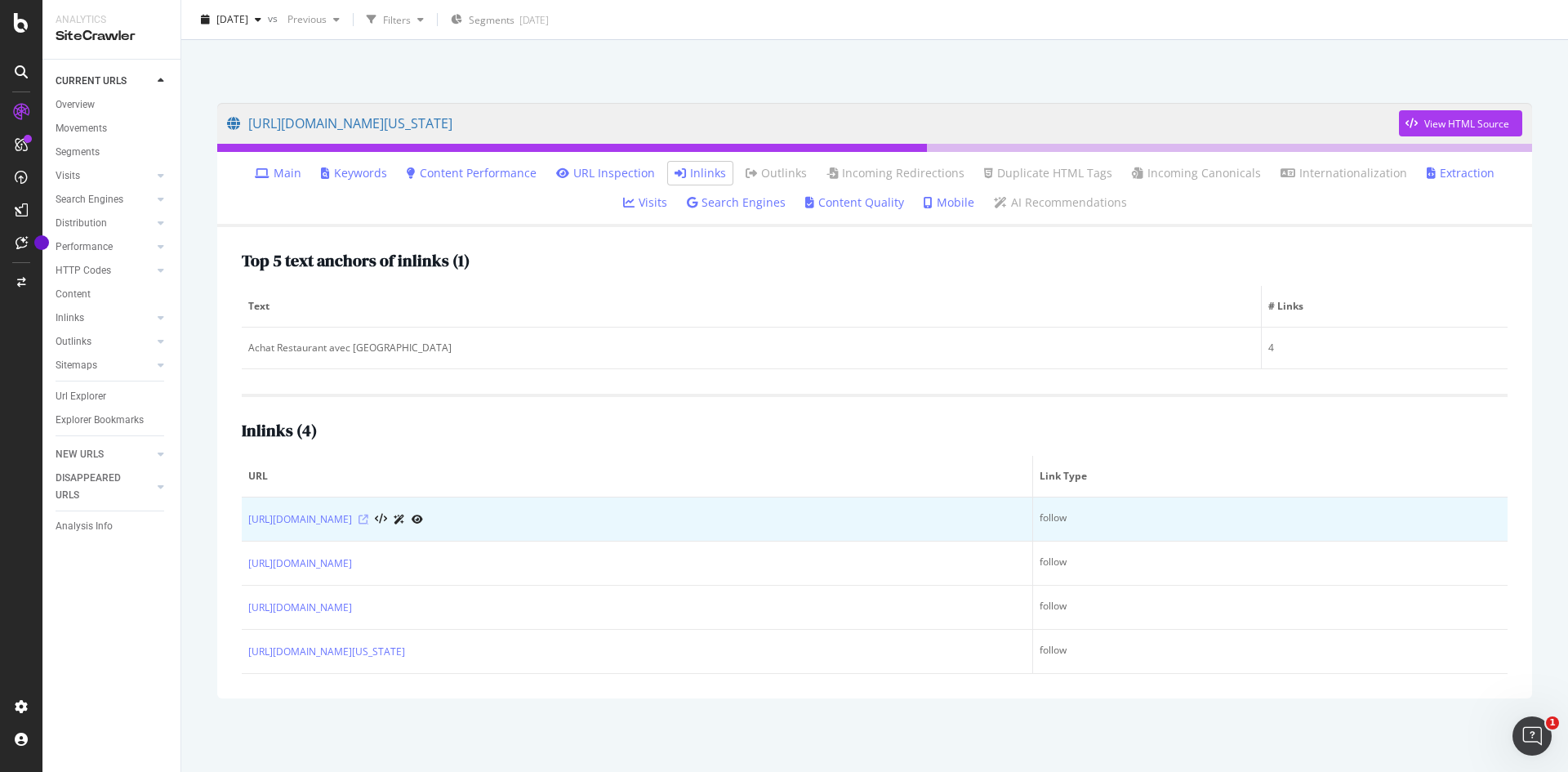
click at [369, 520] on icon at bounding box center [364, 520] width 10 height 10
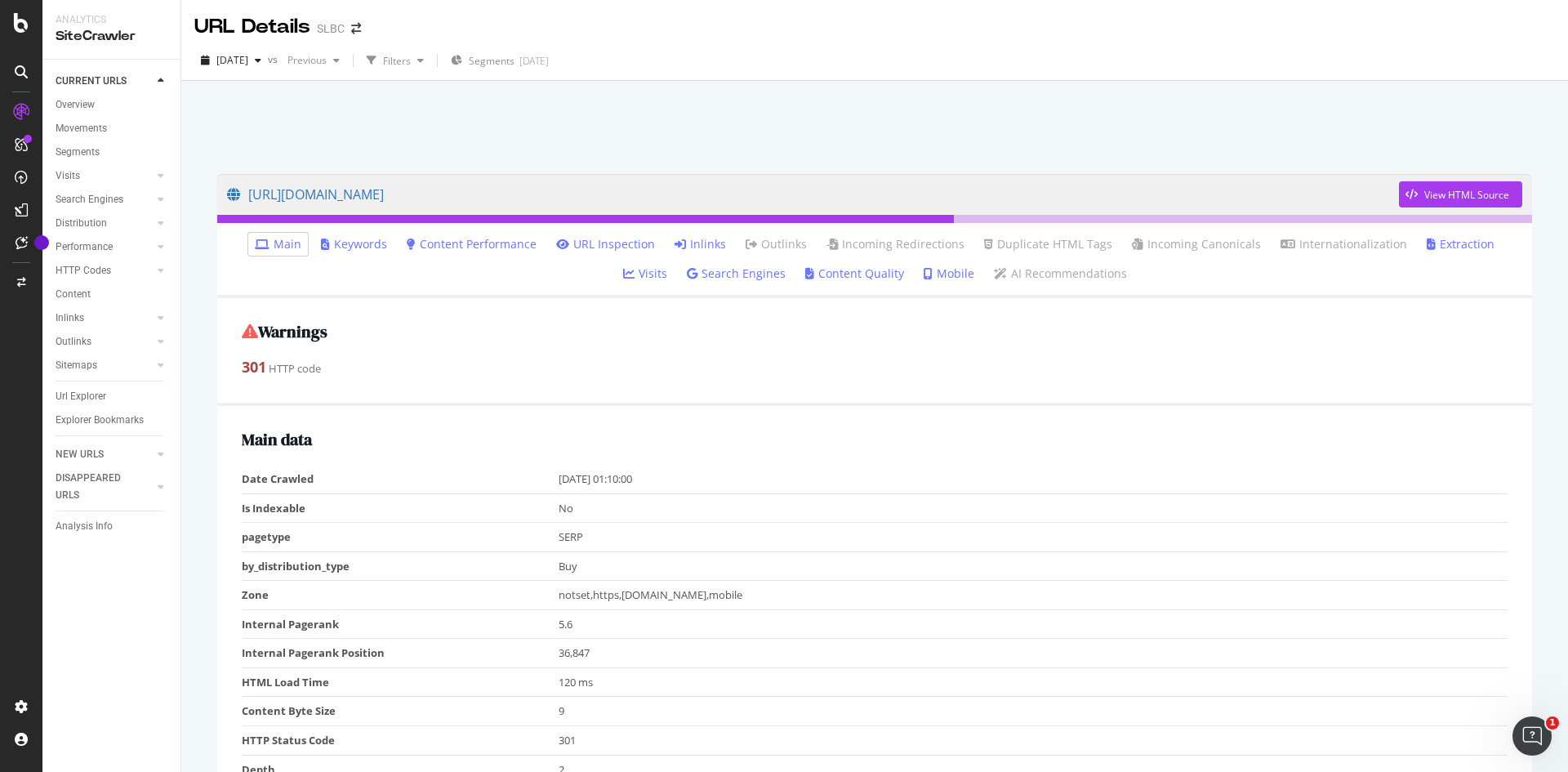
click at [690, 243] on link "Inlinks" at bounding box center [701, 244] width 52 height 16
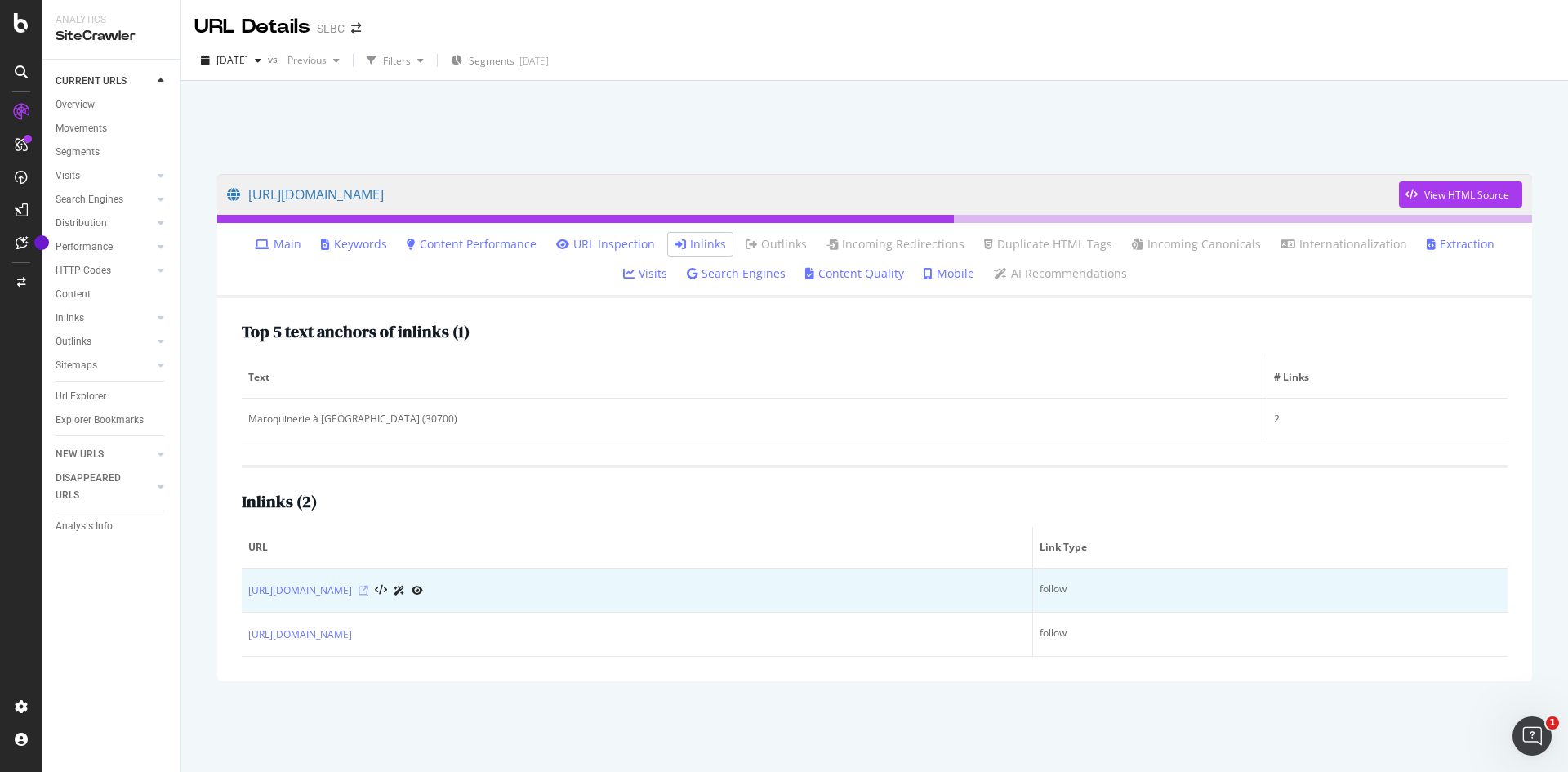
click at [369, 592] on icon at bounding box center [364, 591] width 10 height 10
